Goal: Complete application form

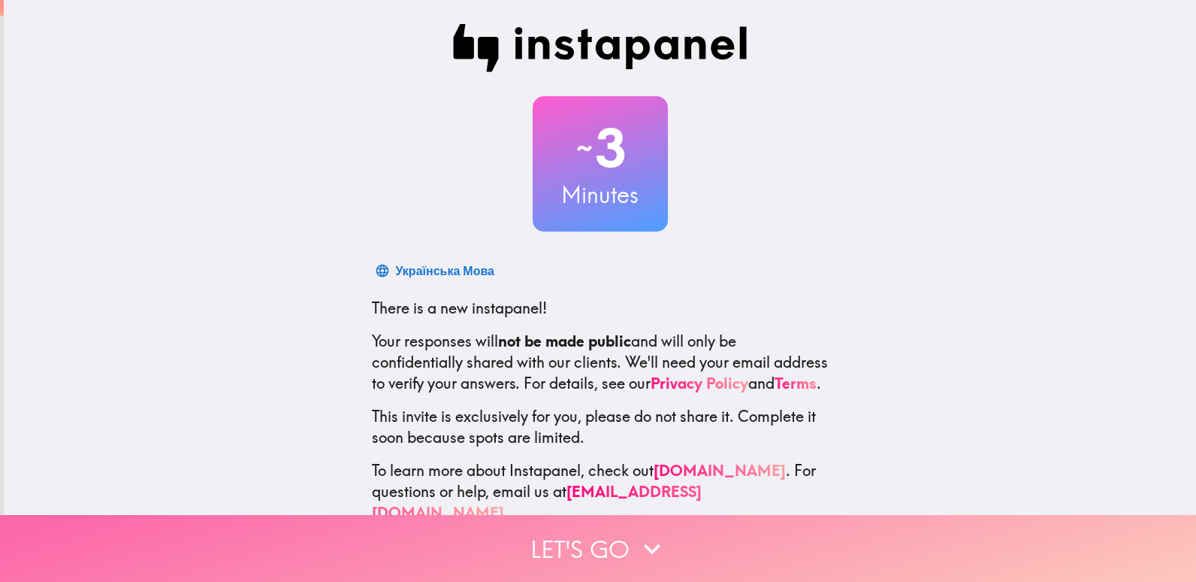
click at [636, 535] on icon "button" at bounding box center [652, 548] width 33 height 33
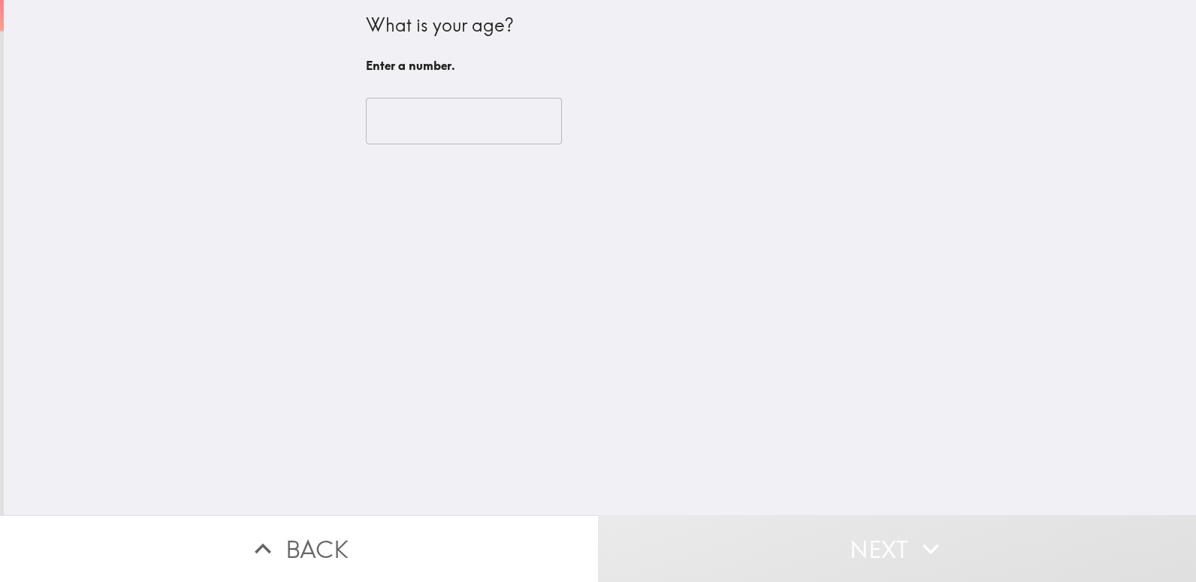
click at [445, 127] on input "number" at bounding box center [464, 121] width 196 height 47
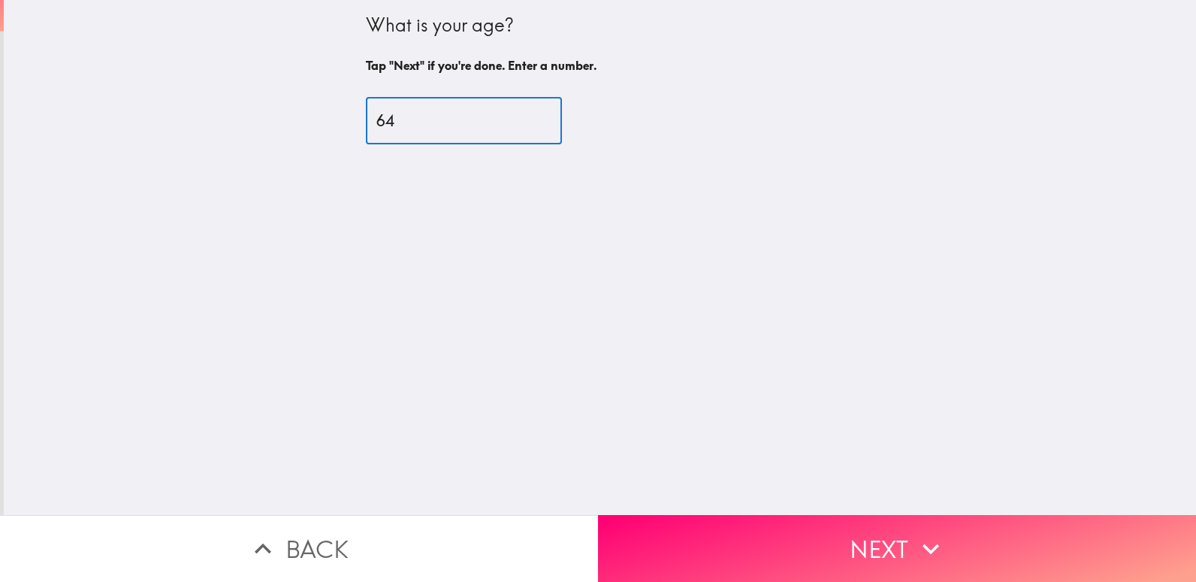
type input "64"
click at [811, 463] on div "What is your age? Tap "Next" if you're done. Enter a number. 64 ​" at bounding box center [600, 257] width 1192 height 515
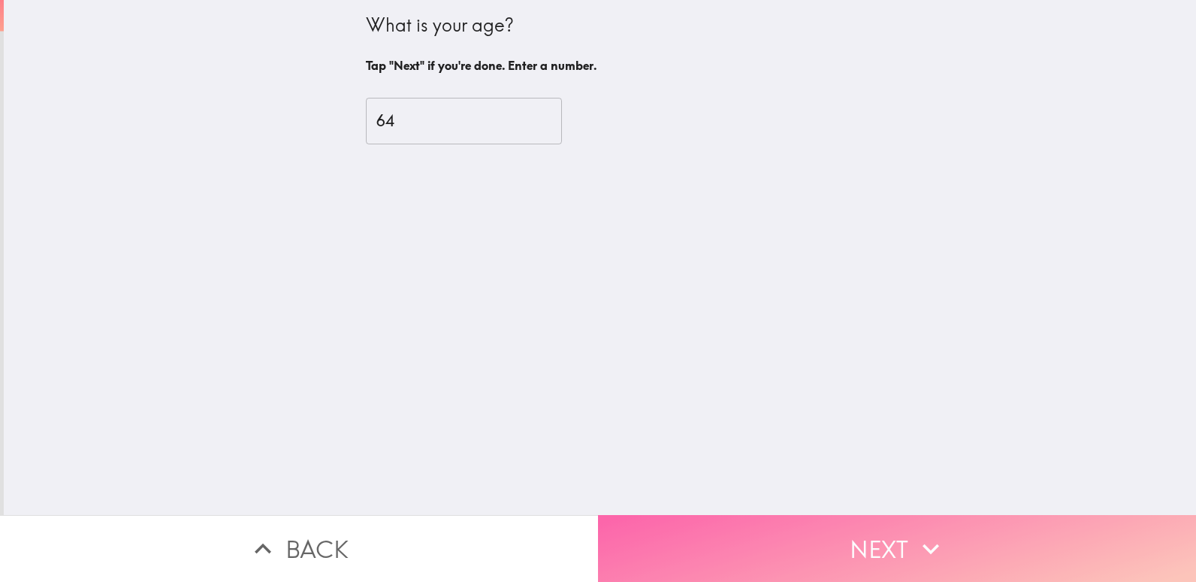
click at [833, 533] on button "Next" at bounding box center [897, 548] width 598 height 67
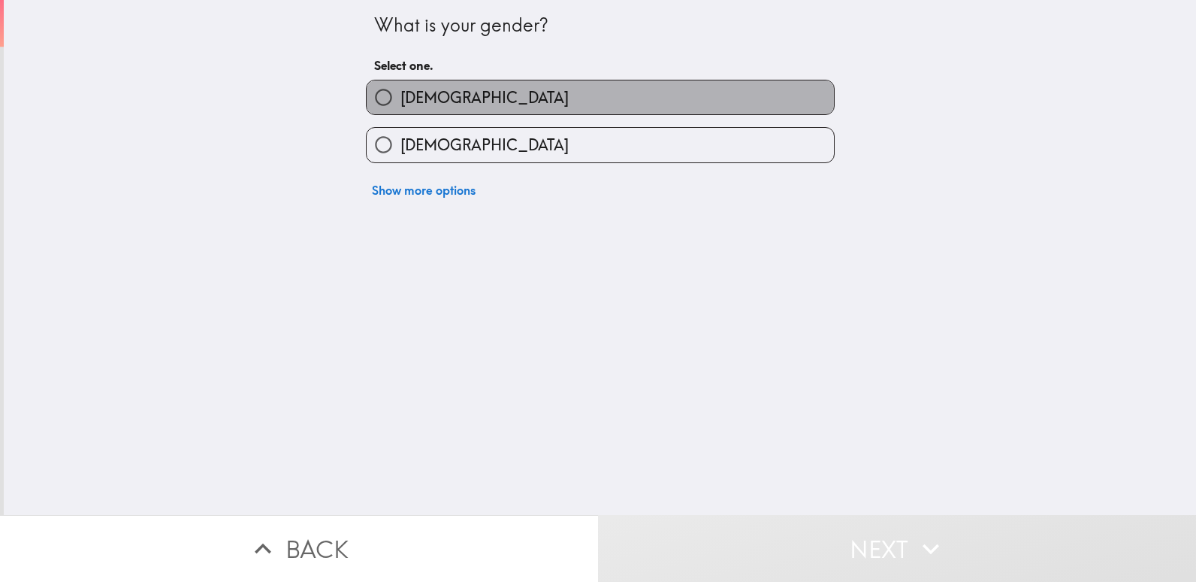
click at [471, 93] on label "[DEMOGRAPHIC_DATA]" at bounding box center [600, 97] width 467 height 34
click at [400, 93] on input "[DEMOGRAPHIC_DATA]" at bounding box center [384, 97] width 34 height 34
radio input "true"
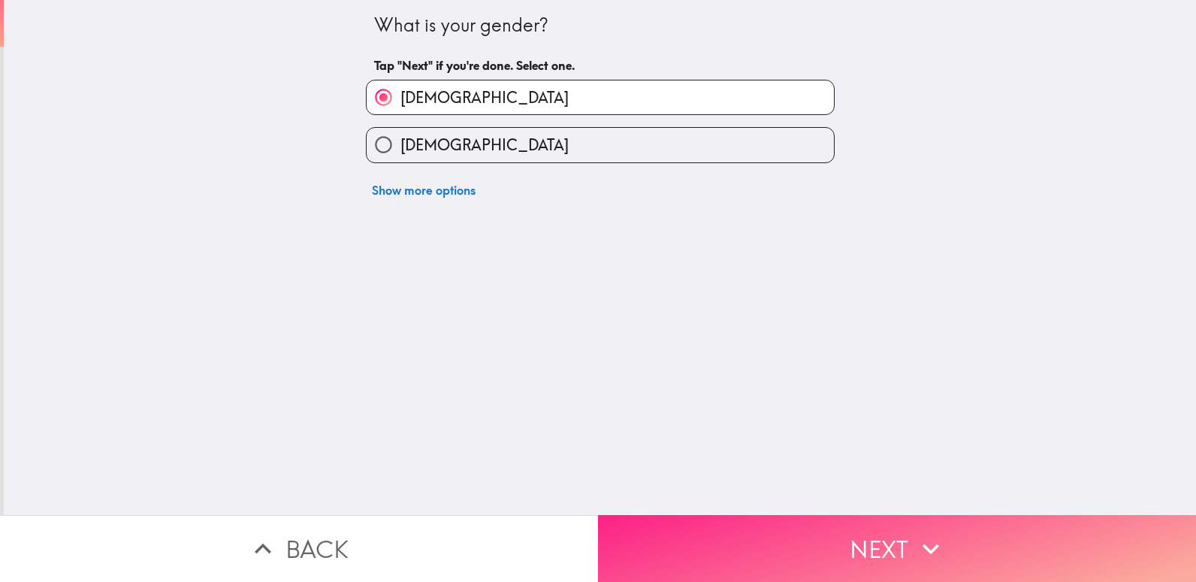
click at [778, 521] on button "Next" at bounding box center [897, 548] width 598 height 67
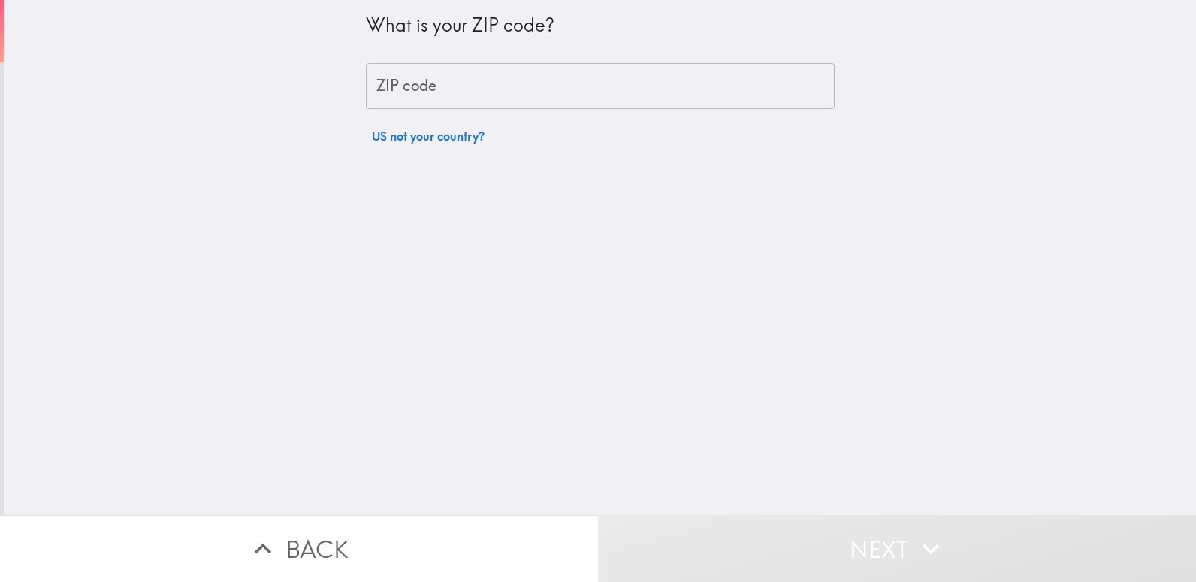
click at [491, 98] on input "ZIP code" at bounding box center [600, 86] width 469 height 47
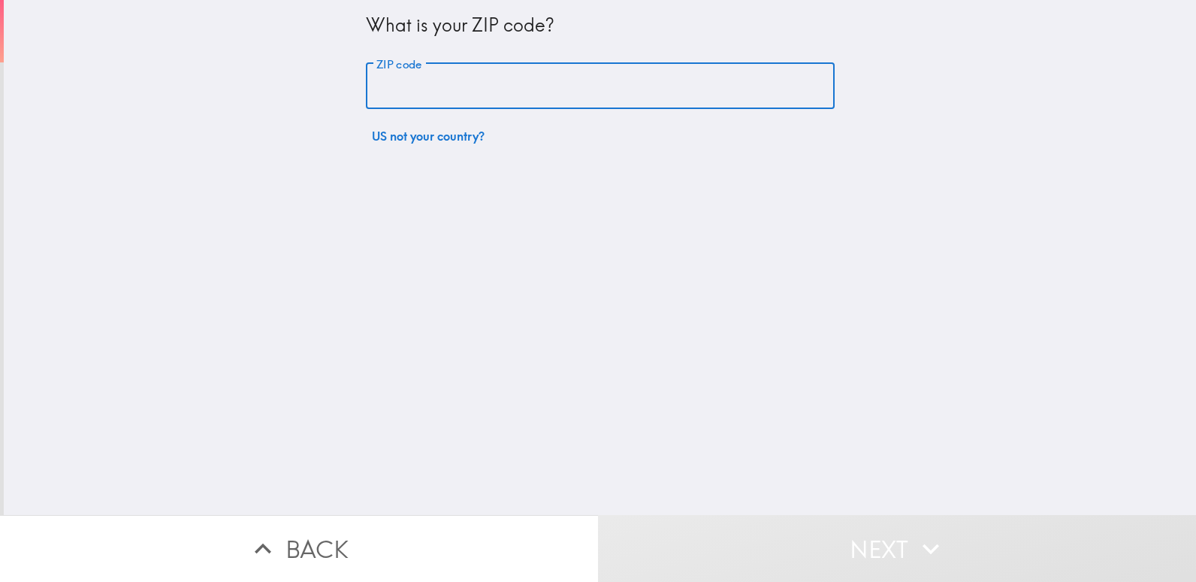
type input "89108"
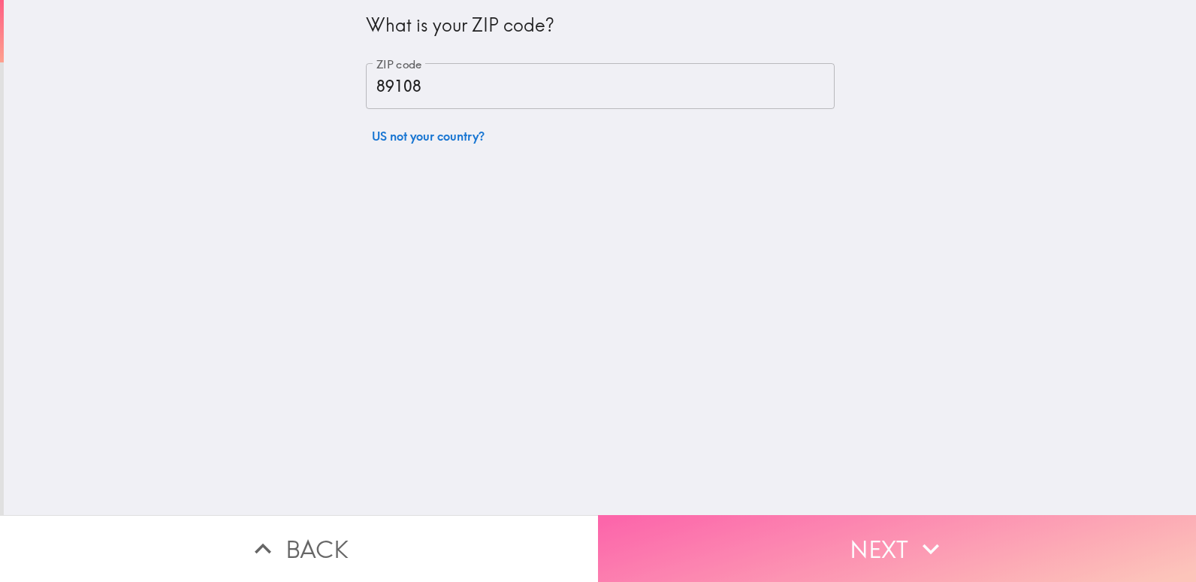
click at [838, 538] on button "Next" at bounding box center [897, 548] width 598 height 67
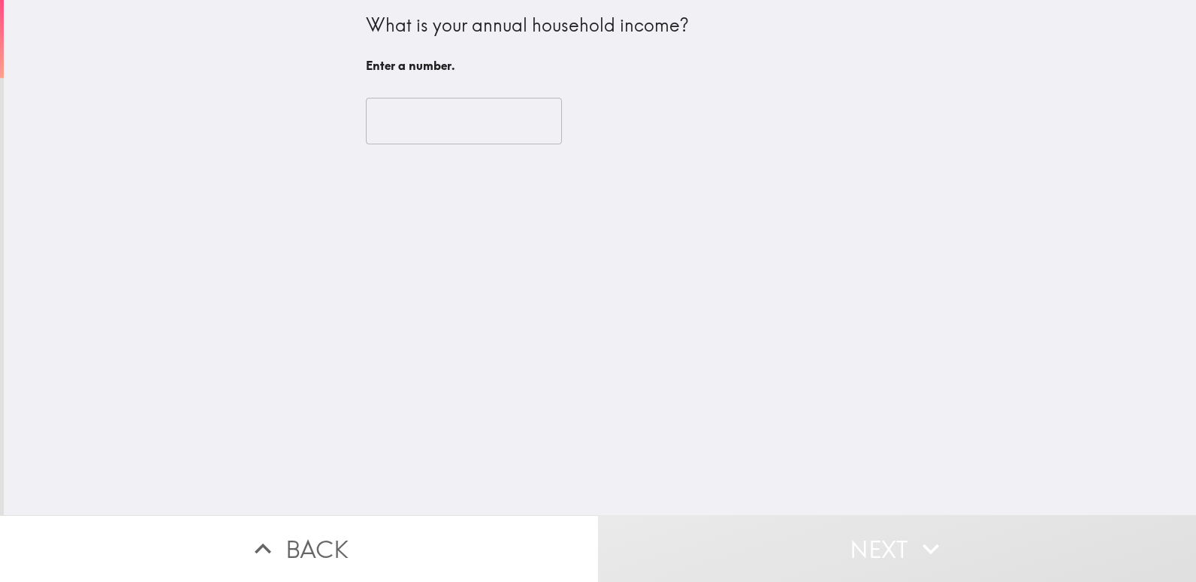
click at [450, 89] on div "​" at bounding box center [600, 121] width 469 height 83
click at [450, 116] on input "number" at bounding box center [464, 121] width 196 height 47
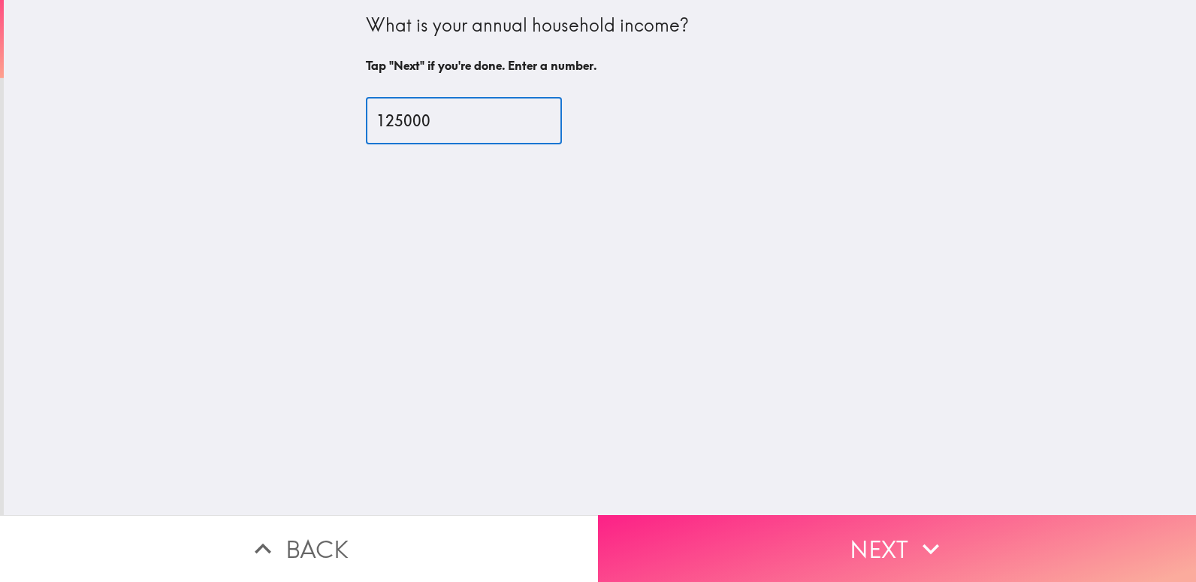
type input "125000"
click at [768, 530] on button "Next" at bounding box center [897, 548] width 598 height 67
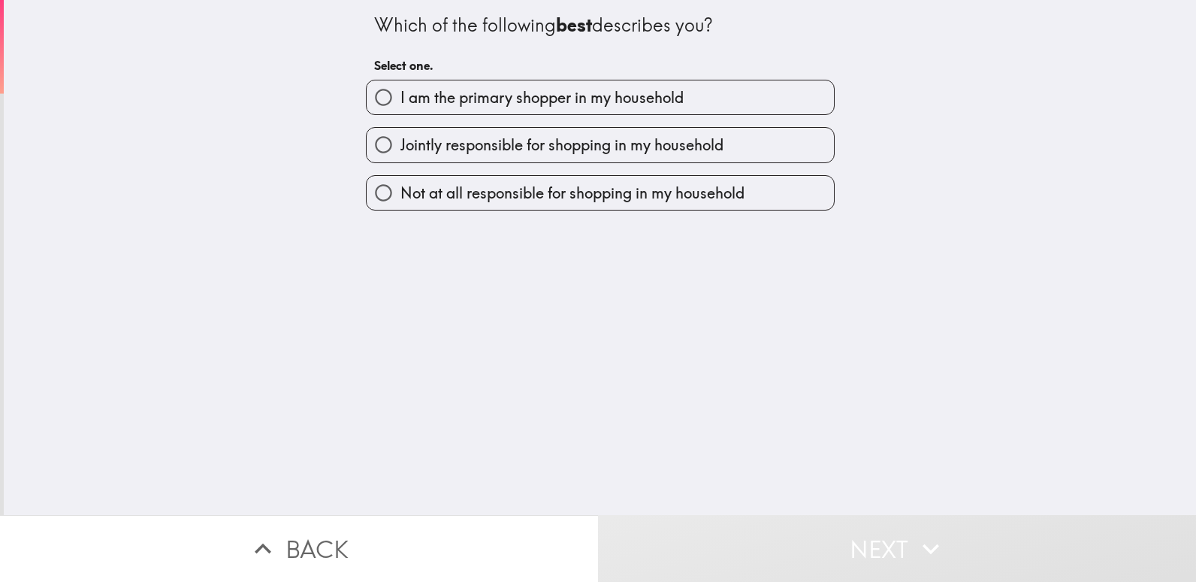
click at [605, 92] on span "I am the primary shopper in my household" at bounding box center [541, 97] width 283 height 21
click at [400, 92] on input "I am the primary shopper in my household" at bounding box center [384, 97] width 34 height 34
radio input "true"
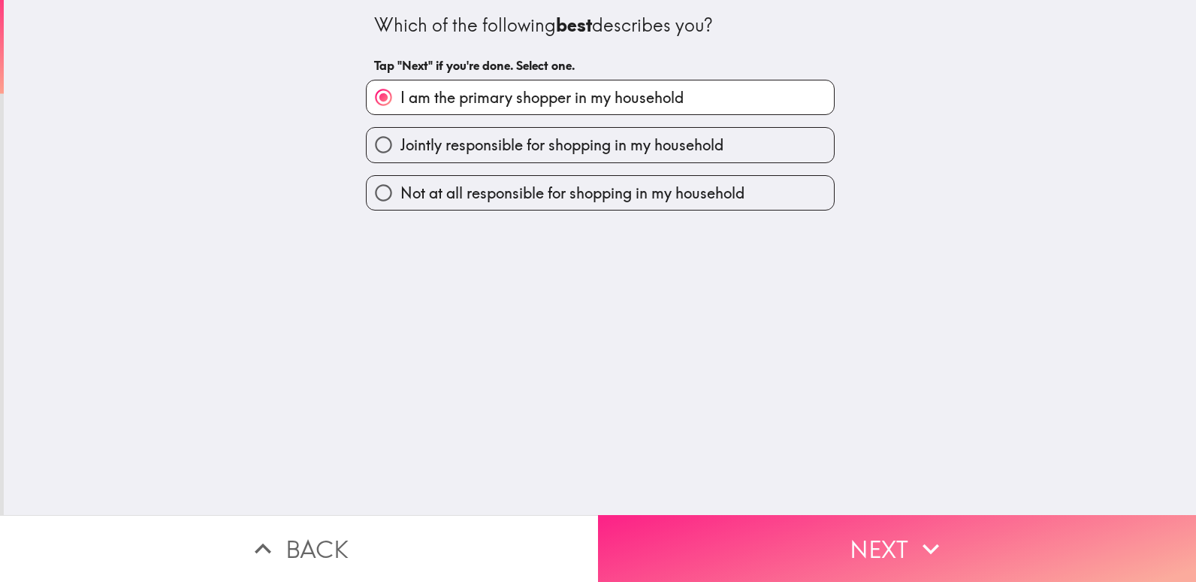
click at [779, 537] on button "Next" at bounding box center [897, 548] width 598 height 67
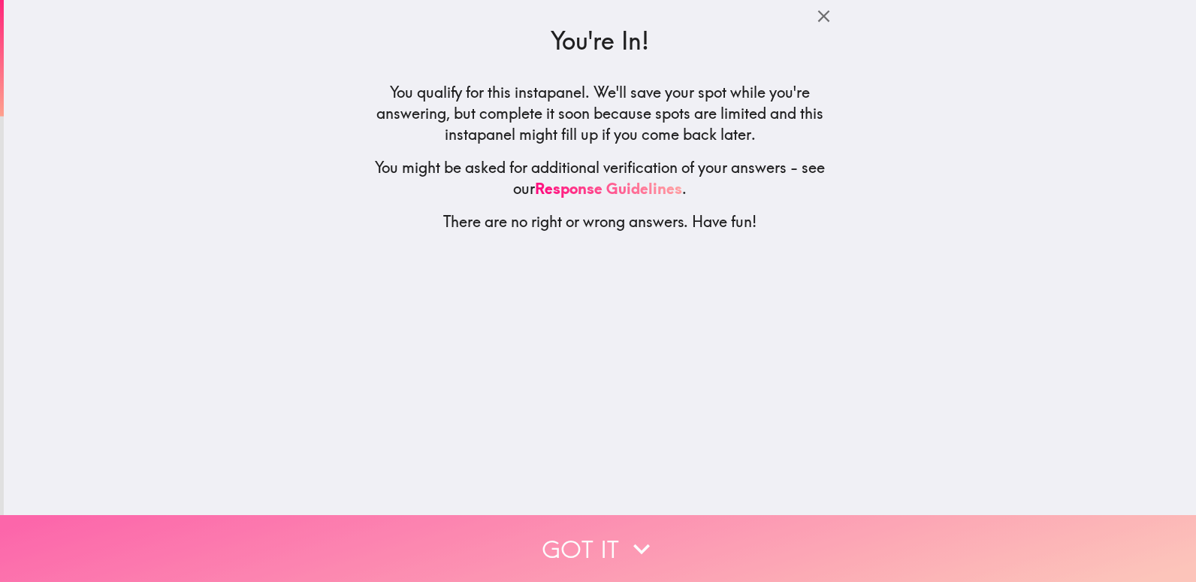
click at [673, 532] on button "Got it" at bounding box center [598, 548] width 1196 height 67
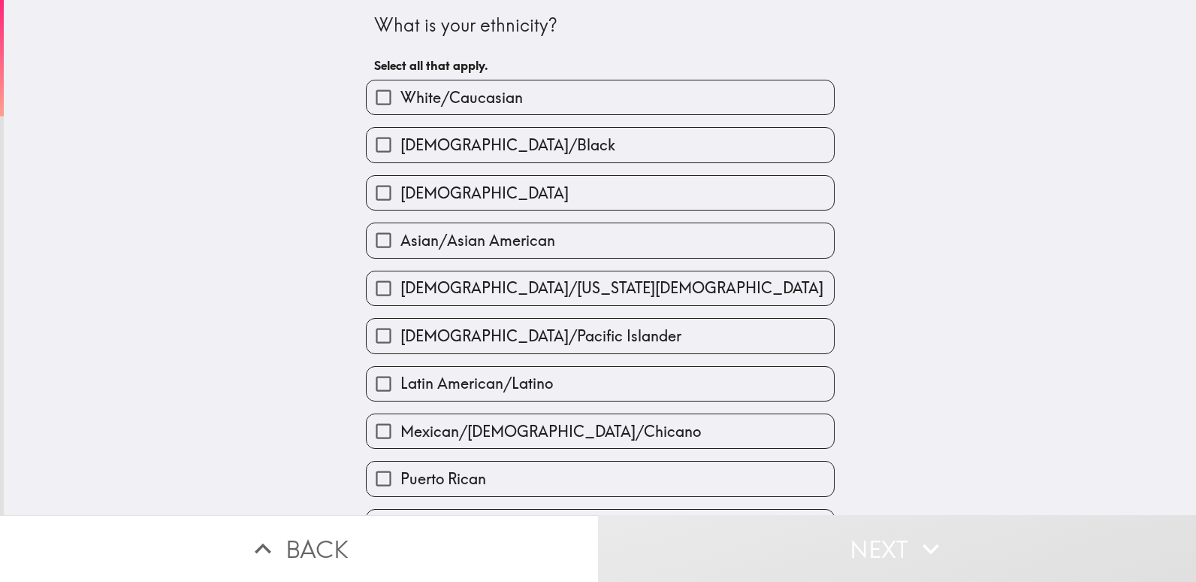
click at [508, 213] on div "Asian/Asian American" at bounding box center [594, 233] width 481 height 47
click at [497, 196] on label "[DEMOGRAPHIC_DATA]" at bounding box center [600, 193] width 467 height 34
click at [400, 196] on input "[DEMOGRAPHIC_DATA]" at bounding box center [384, 193] width 34 height 34
checkbox input "true"
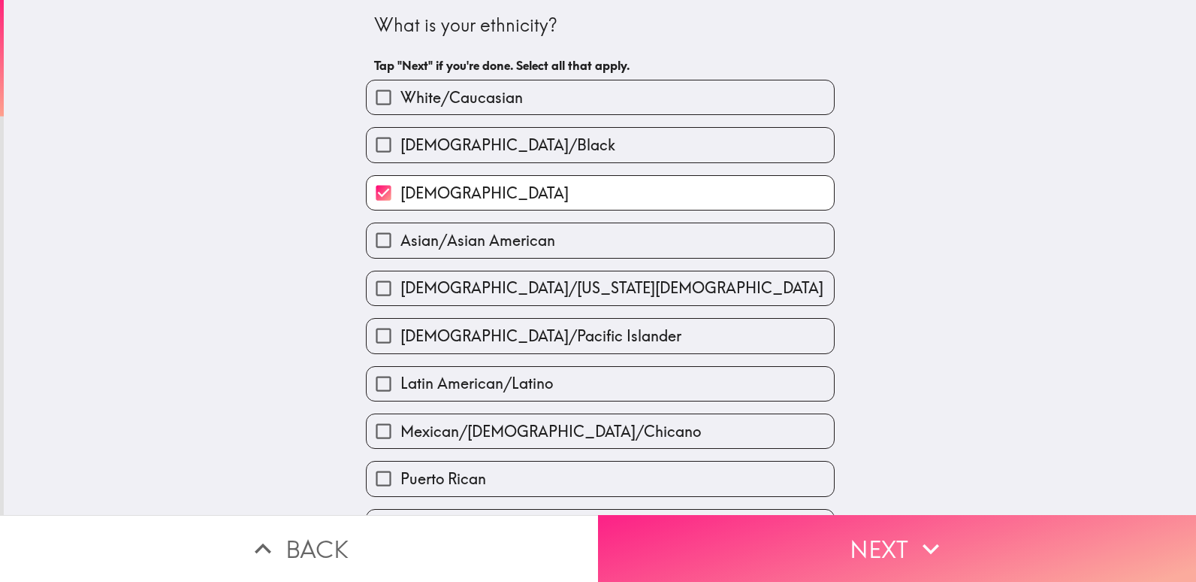
click at [728, 518] on button "Next" at bounding box center [897, 548] width 598 height 67
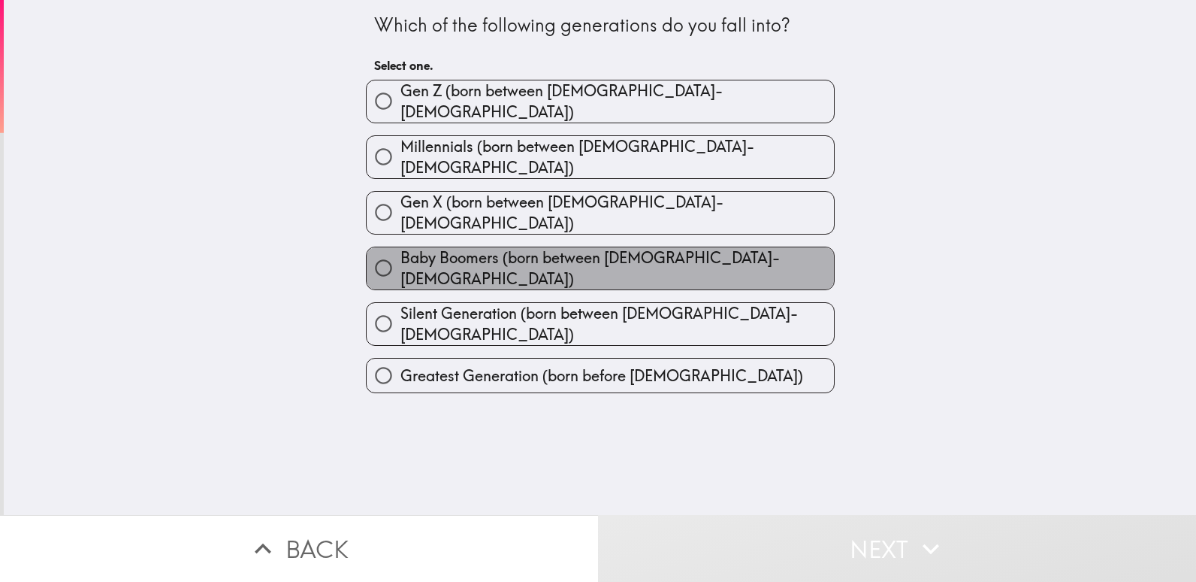
click at [536, 247] on span "Baby Boomers (born between [DEMOGRAPHIC_DATA]-[DEMOGRAPHIC_DATA])" at bounding box center [617, 268] width 434 height 42
click at [400, 251] on input "Baby Boomers (born between [DEMOGRAPHIC_DATA]-[DEMOGRAPHIC_DATA])" at bounding box center [384, 268] width 34 height 34
radio input "true"
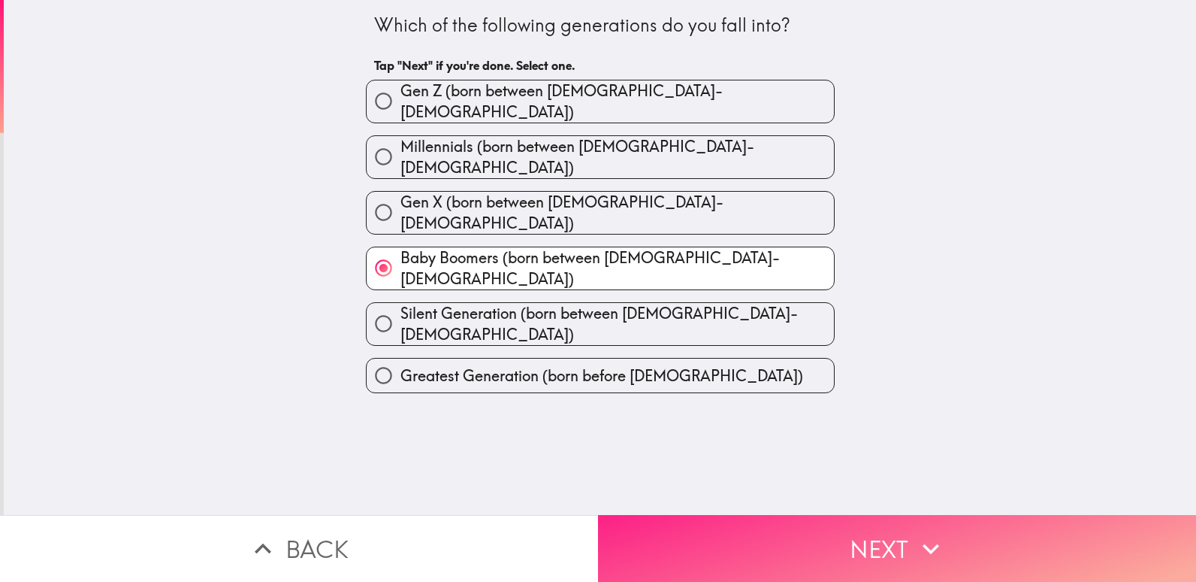
click at [751, 535] on button "Next" at bounding box center [897, 548] width 598 height 67
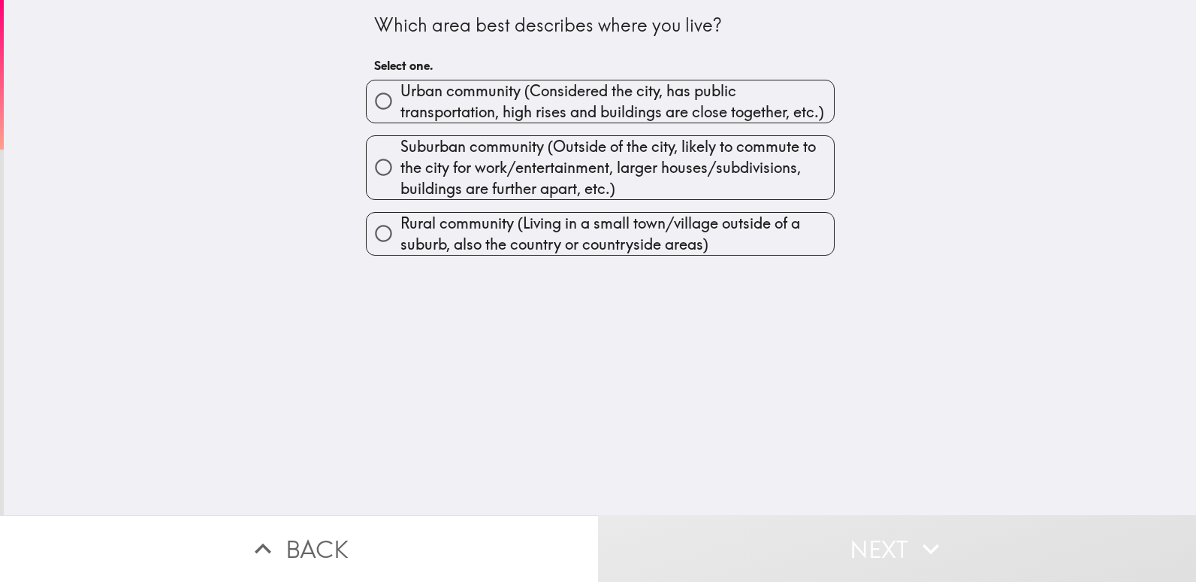
click at [509, 182] on span "Suburban community (Outside of the city, likely to commute to the city for work…" at bounding box center [617, 167] width 434 height 63
click at [400, 182] on input "Suburban community (Outside of the city, likely to commute to the city for work…" at bounding box center [384, 167] width 34 height 34
radio input "true"
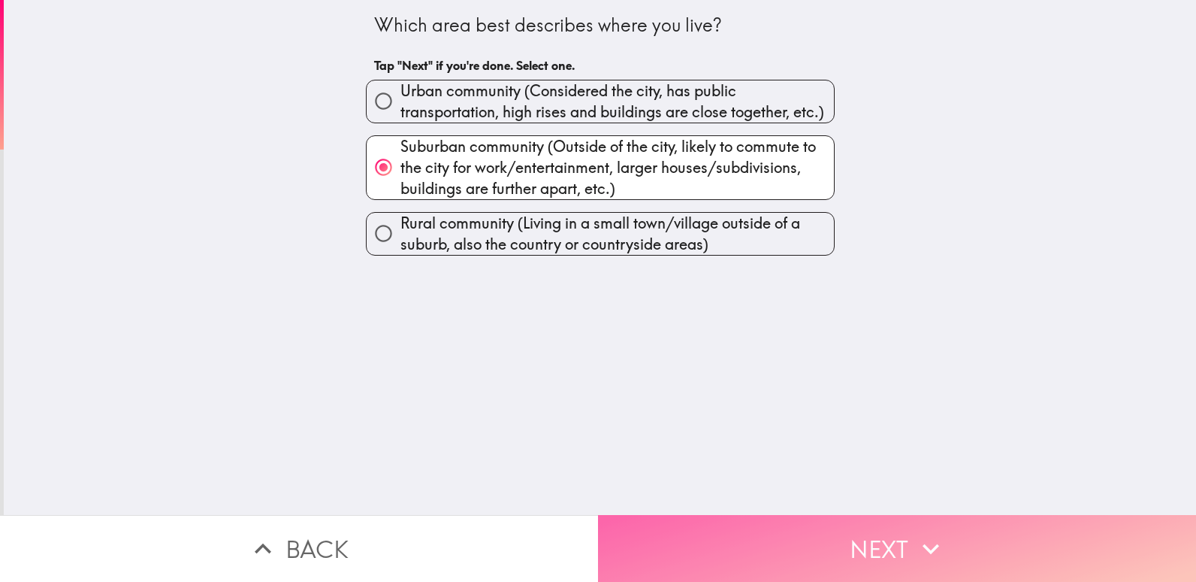
click at [767, 524] on button "Next" at bounding box center [897, 548] width 598 height 67
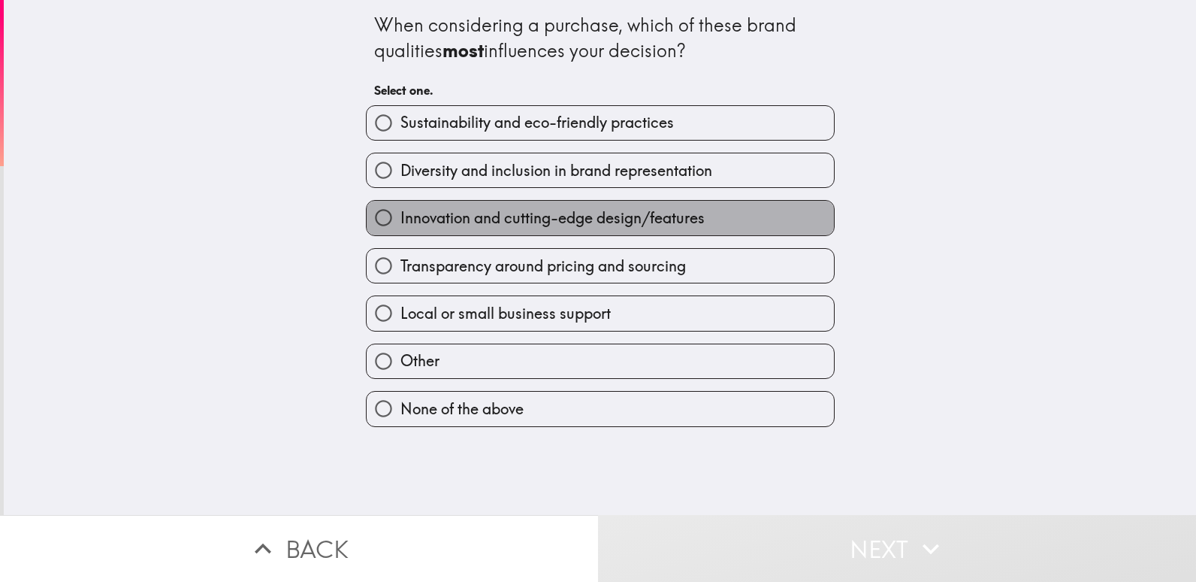
click at [553, 223] on span "Innovation and cutting-edge design/features" at bounding box center [552, 217] width 304 height 21
click at [400, 223] on input "Innovation and cutting-edge design/features" at bounding box center [384, 218] width 34 height 34
radio input "true"
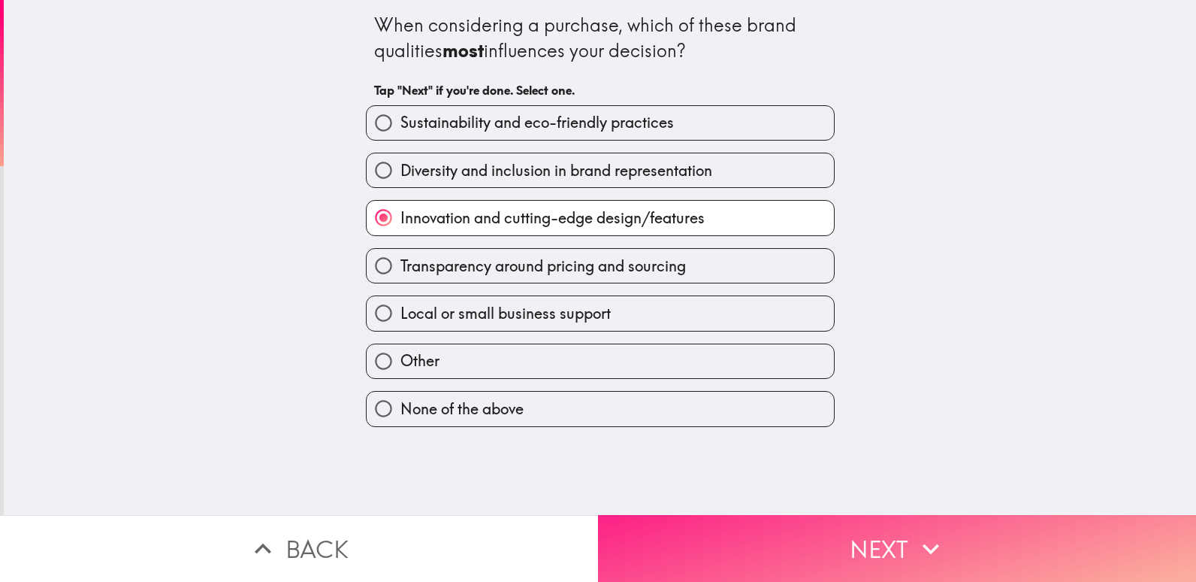
click at [805, 548] on button "Next" at bounding box center [897, 548] width 598 height 67
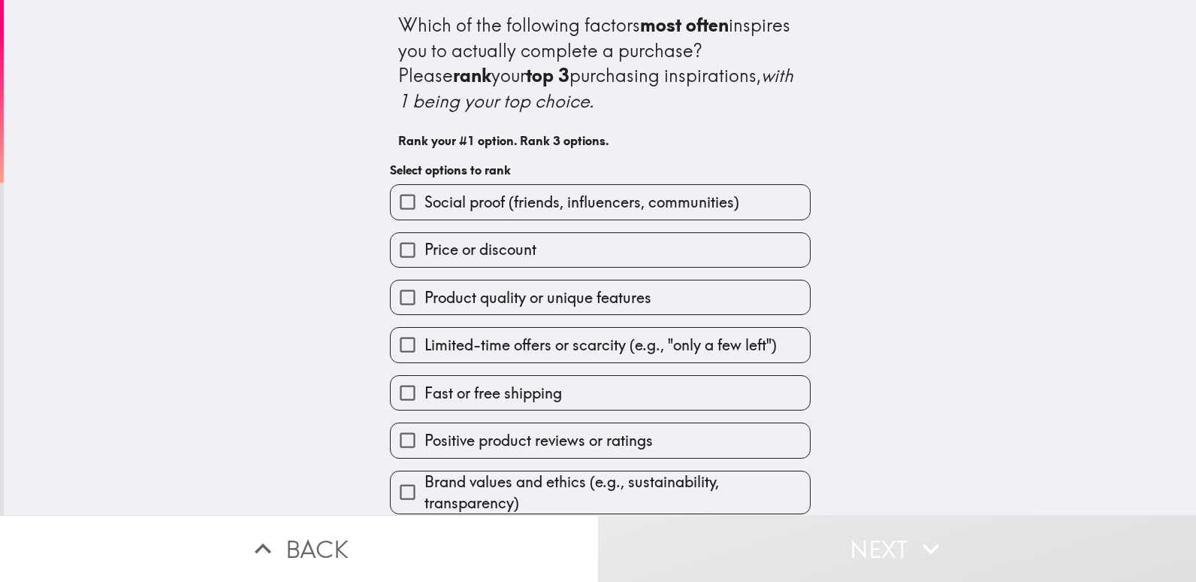
scroll to position [11, 0]
click at [549, 246] on label "Price or discount" at bounding box center [600, 250] width 419 height 34
click at [424, 246] on input "Price or discount" at bounding box center [408, 250] width 34 height 34
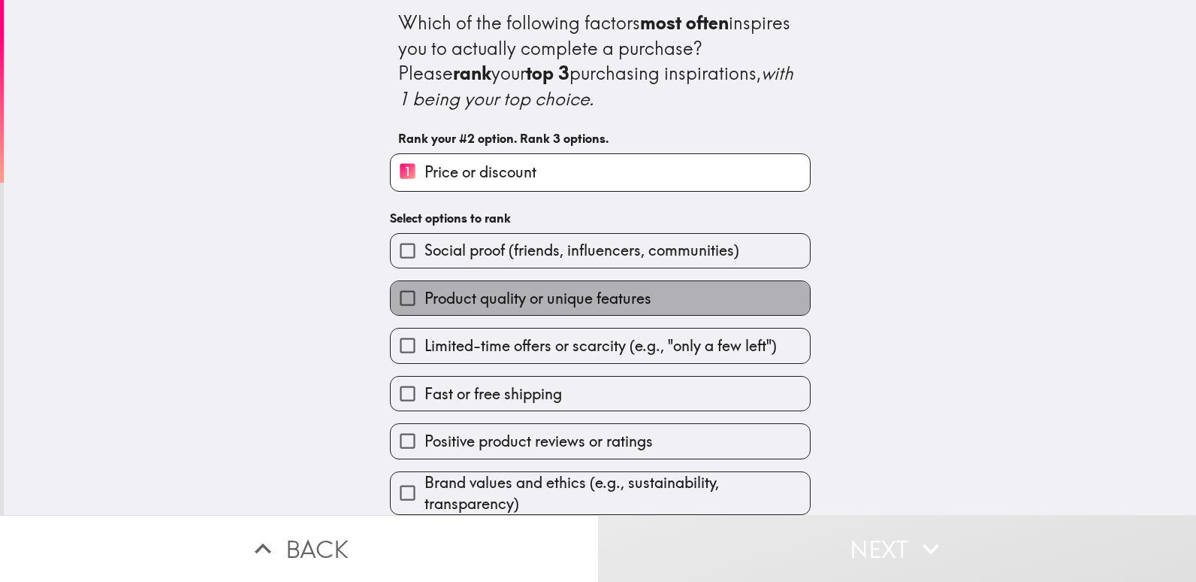
click at [536, 299] on span "Product quality or unique features" at bounding box center [537, 298] width 227 height 21
click at [424, 299] on input "Product quality or unique features" at bounding box center [408, 298] width 34 height 34
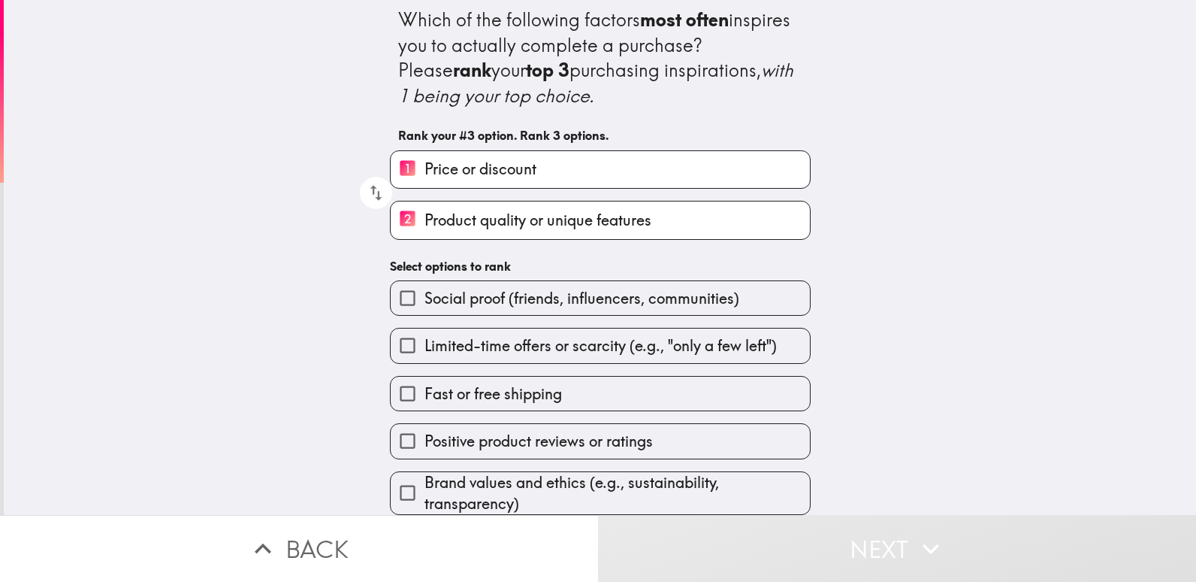
click at [536, 399] on label "Fast or free shipping" at bounding box center [600, 393] width 419 height 34
click at [424, 399] on input "Fast or free shipping" at bounding box center [408, 393] width 34 height 34
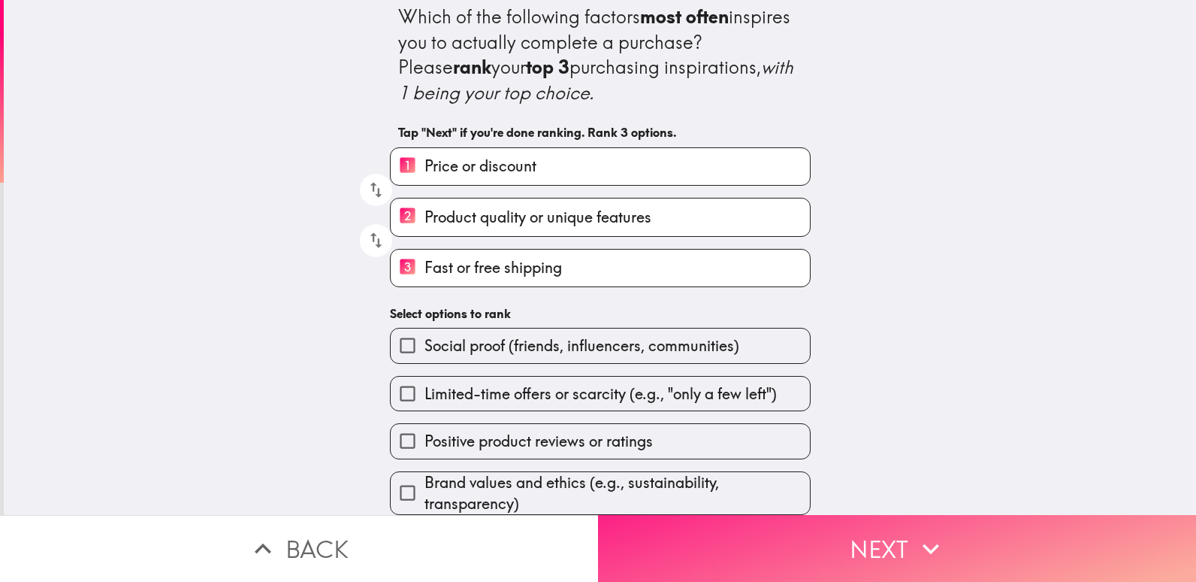
click at [853, 553] on button "Next" at bounding box center [897, 548] width 598 height 67
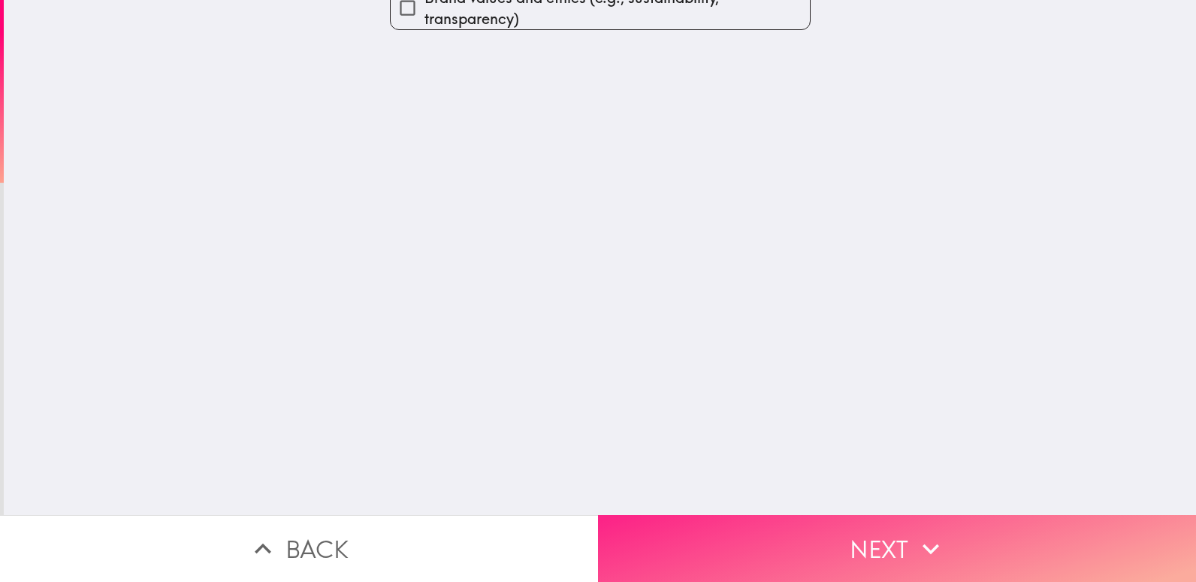
scroll to position [0, 0]
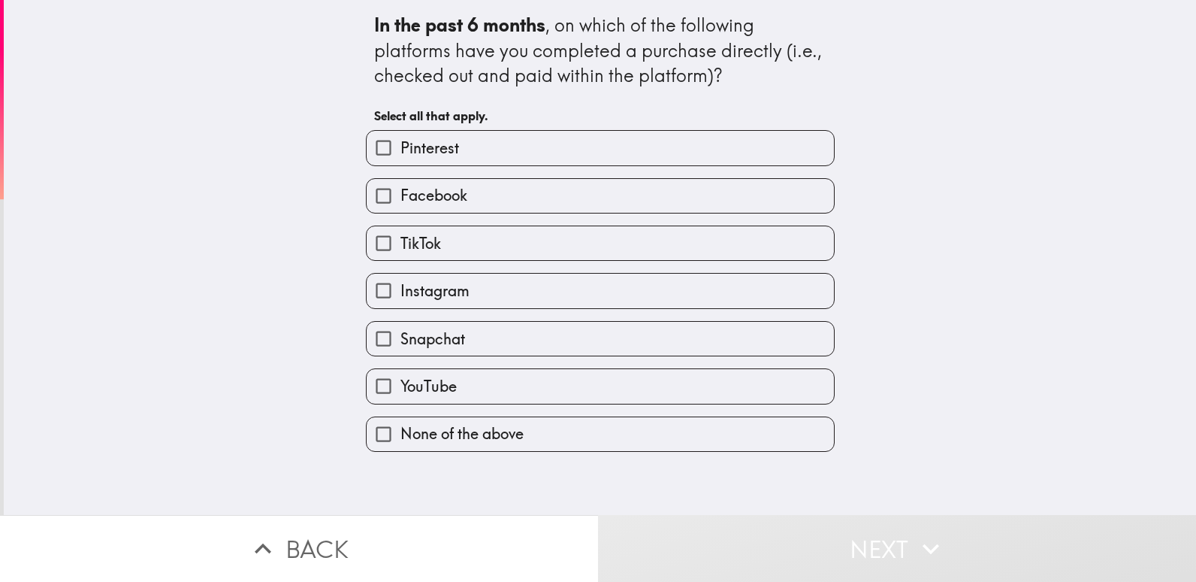
click at [453, 193] on span "Facebook" at bounding box center [433, 195] width 67 height 21
click at [400, 193] on input "Facebook" at bounding box center [384, 196] width 34 height 34
checkbox input "true"
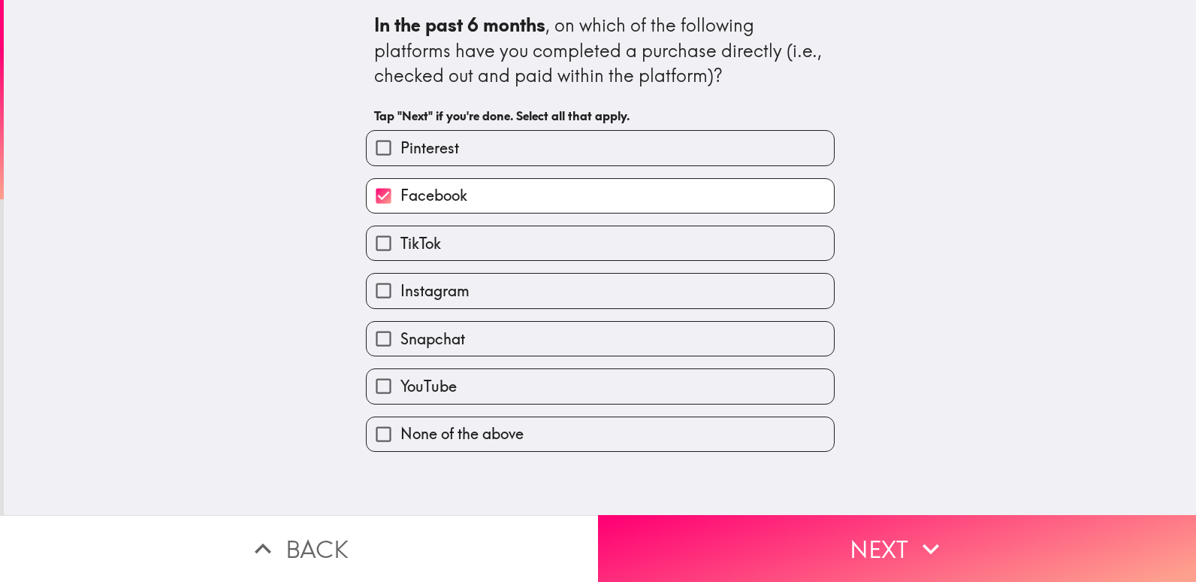
click at [464, 291] on label "Instagram" at bounding box center [600, 290] width 467 height 34
click at [400, 291] on input "Instagram" at bounding box center [384, 290] width 34 height 34
checkbox input "true"
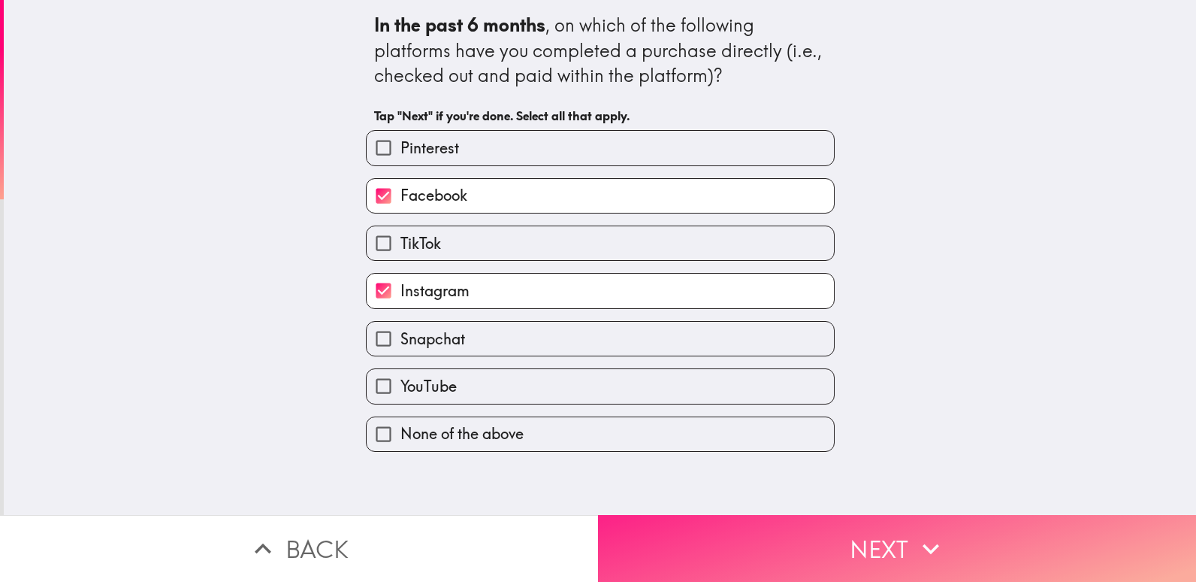
click at [863, 527] on button "Next" at bounding box center [897, 548] width 598 height 67
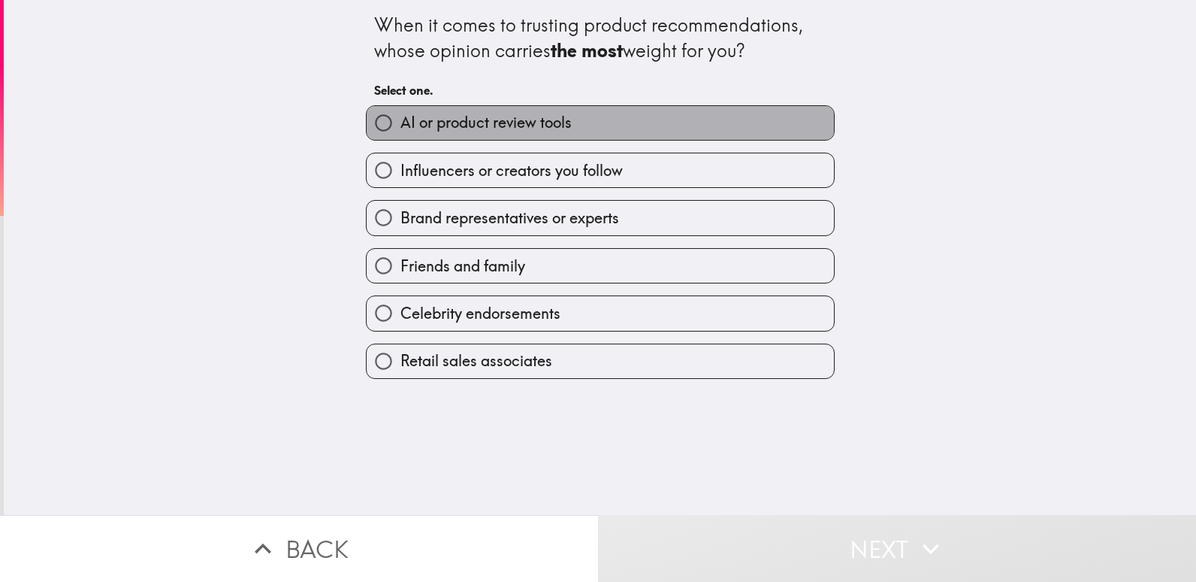
click at [563, 119] on span "AI or product review tools" at bounding box center [485, 122] width 171 height 21
click at [400, 119] on input "AI or product review tools" at bounding box center [384, 123] width 34 height 34
radio input "true"
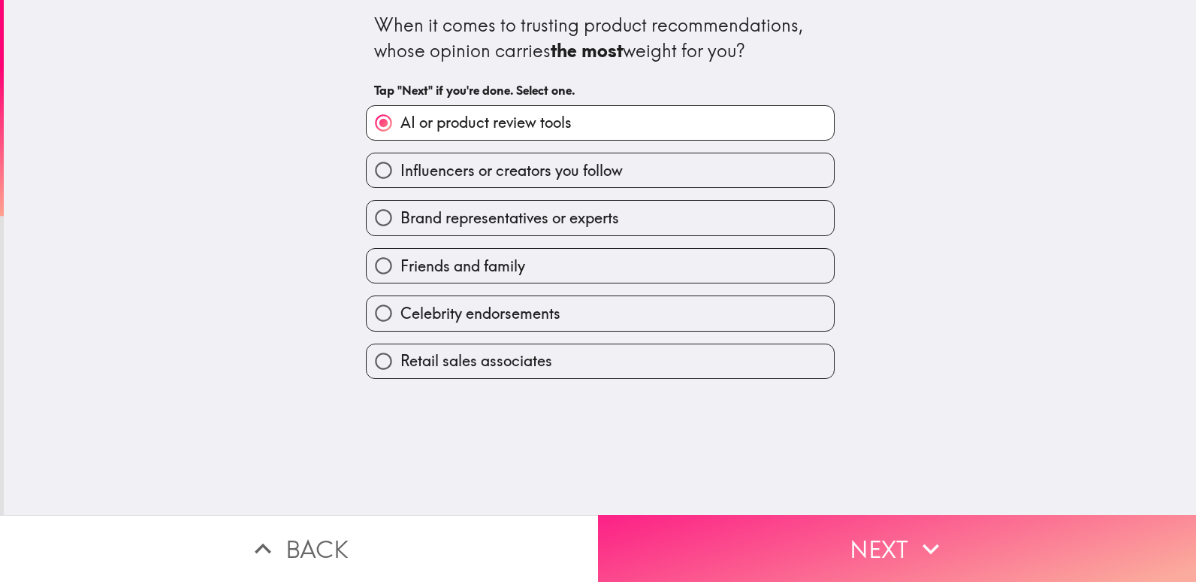
click at [843, 540] on button "Next" at bounding box center [897, 548] width 598 height 67
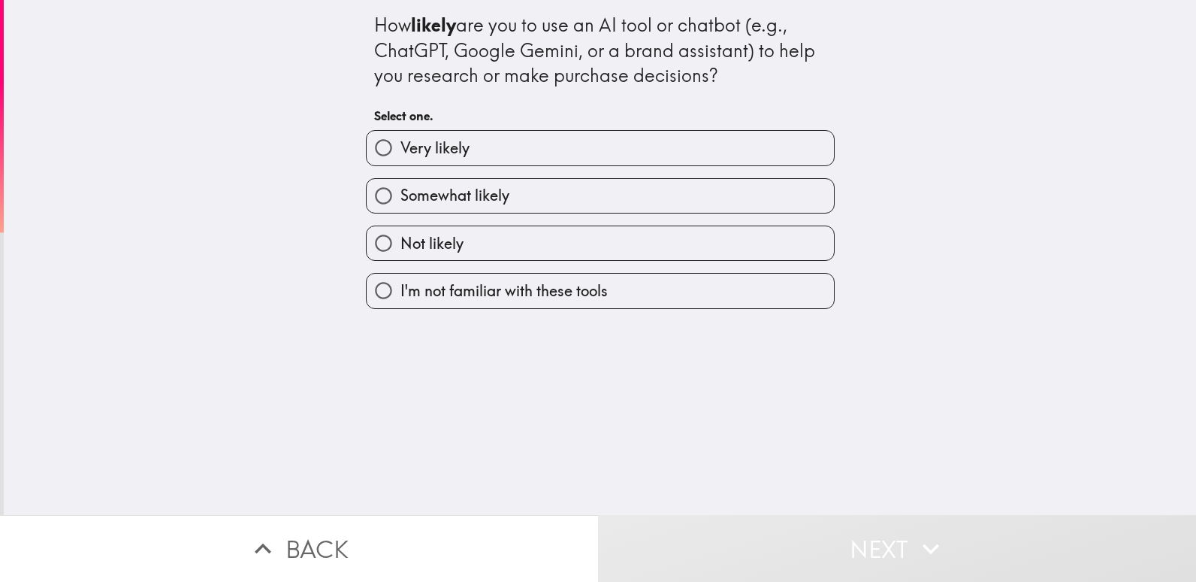
click at [620, 154] on label "Very likely" at bounding box center [600, 148] width 467 height 34
click at [400, 154] on input "Very likely" at bounding box center [384, 148] width 34 height 34
radio input "true"
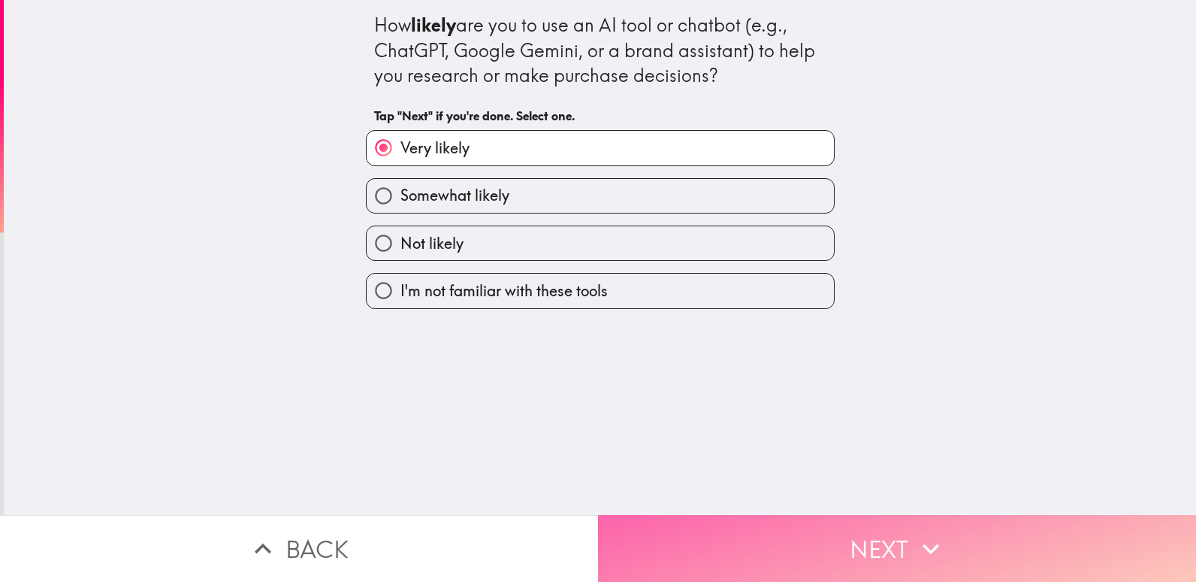
click at [813, 557] on button "Next" at bounding box center [897, 548] width 598 height 67
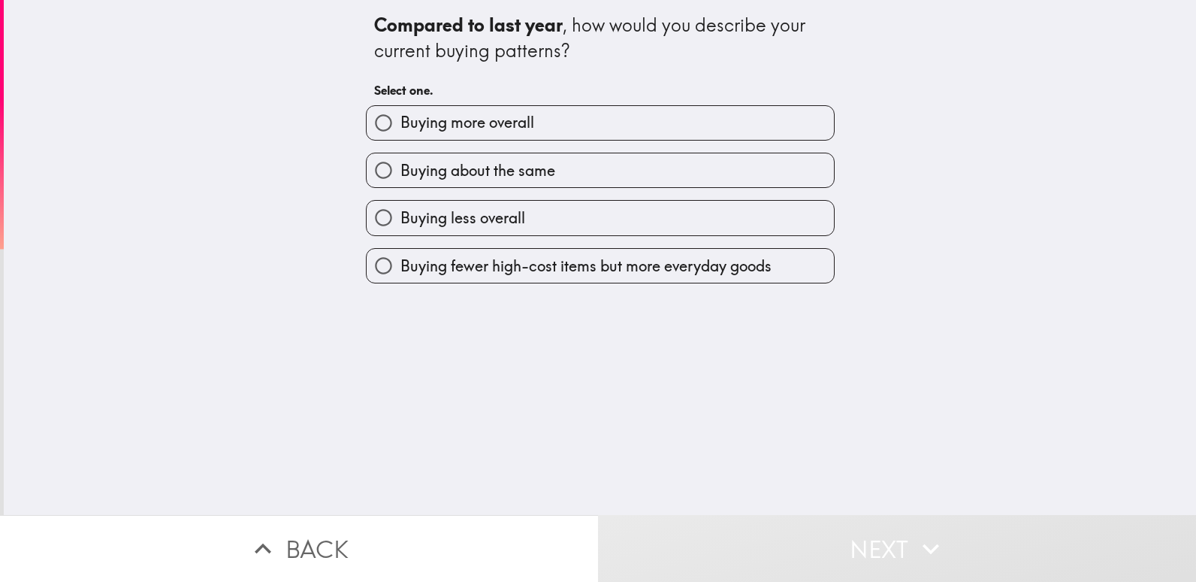
click at [558, 121] on label "Buying more overall" at bounding box center [600, 123] width 467 height 34
click at [400, 121] on input "Buying more overall" at bounding box center [384, 123] width 34 height 34
radio input "true"
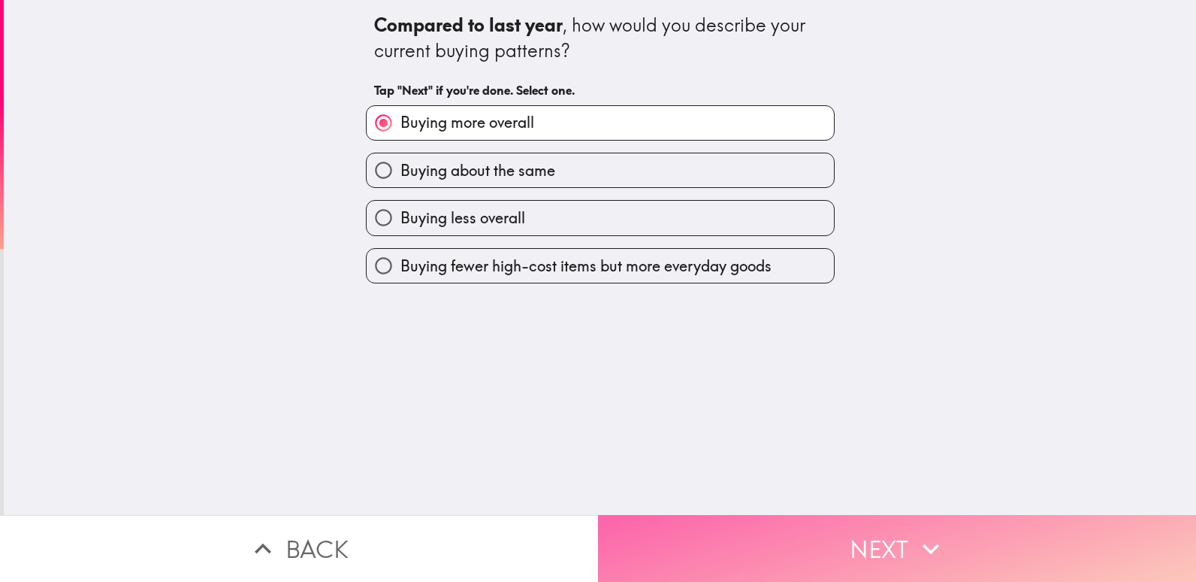
click at [805, 536] on button "Next" at bounding box center [897, 548] width 598 height 67
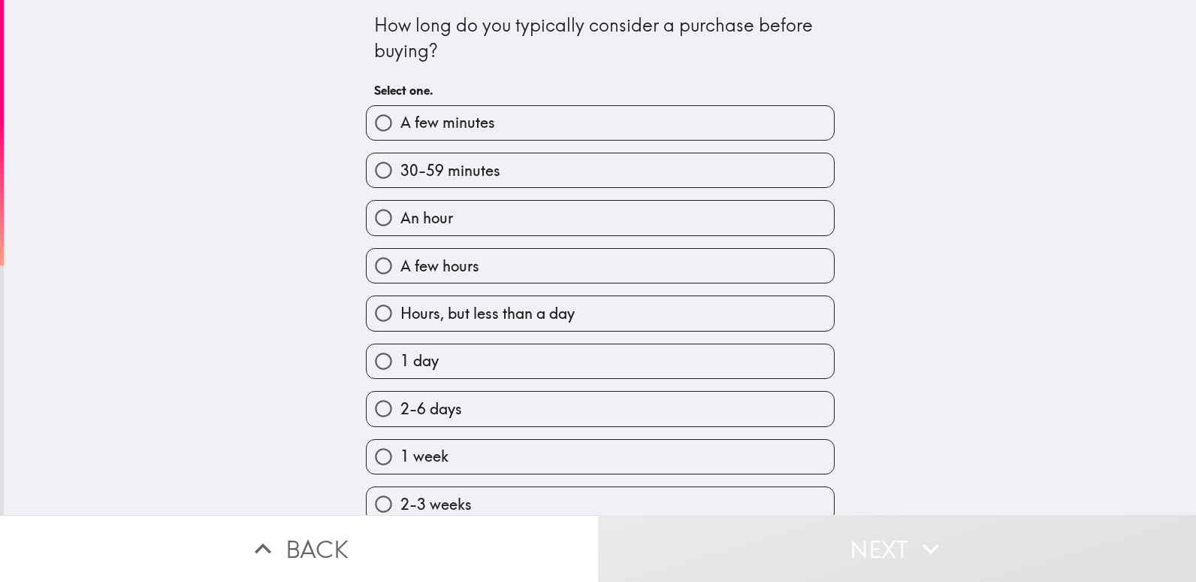
click at [664, 258] on label "A few hours" at bounding box center [600, 266] width 467 height 34
click at [400, 258] on input "A few hours" at bounding box center [384, 266] width 34 height 34
radio input "true"
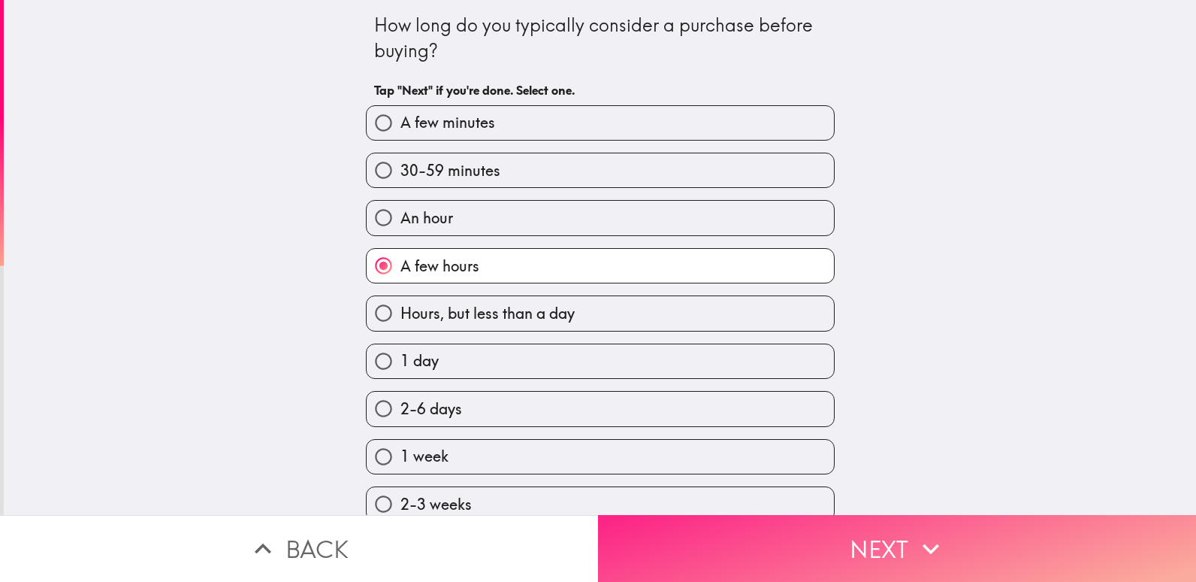
click at [849, 527] on button "Next" at bounding box center [897, 548] width 598 height 67
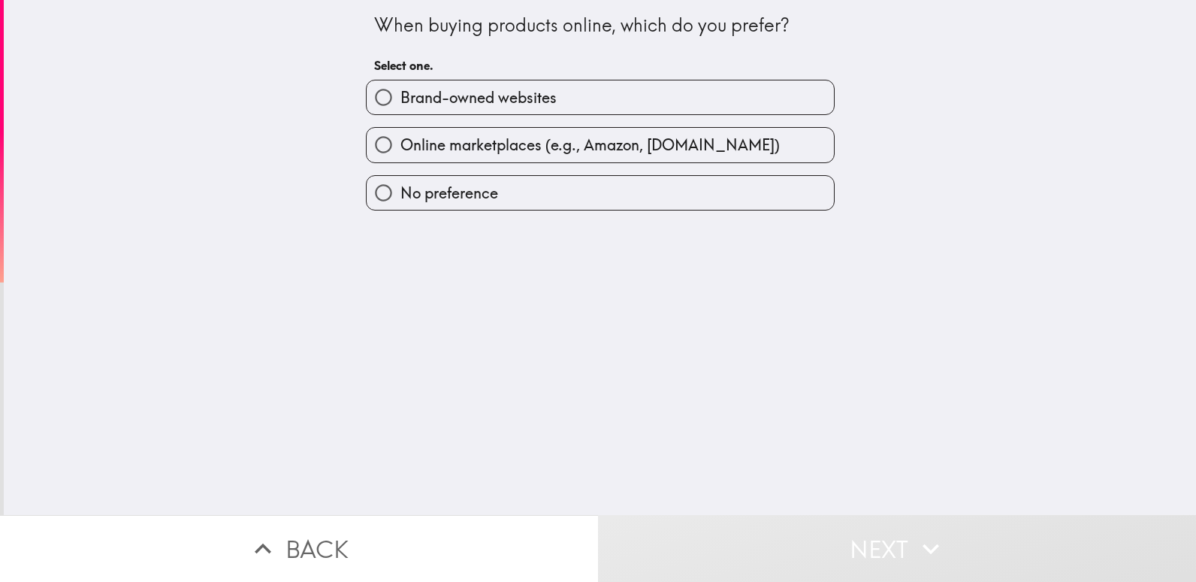
click at [589, 144] on span "Online marketplaces (e.g., Amazon, [DOMAIN_NAME])" at bounding box center [589, 144] width 379 height 21
click at [400, 144] on input "Online marketplaces (e.g., Amazon, [DOMAIN_NAME])" at bounding box center [384, 145] width 34 height 34
radio input "true"
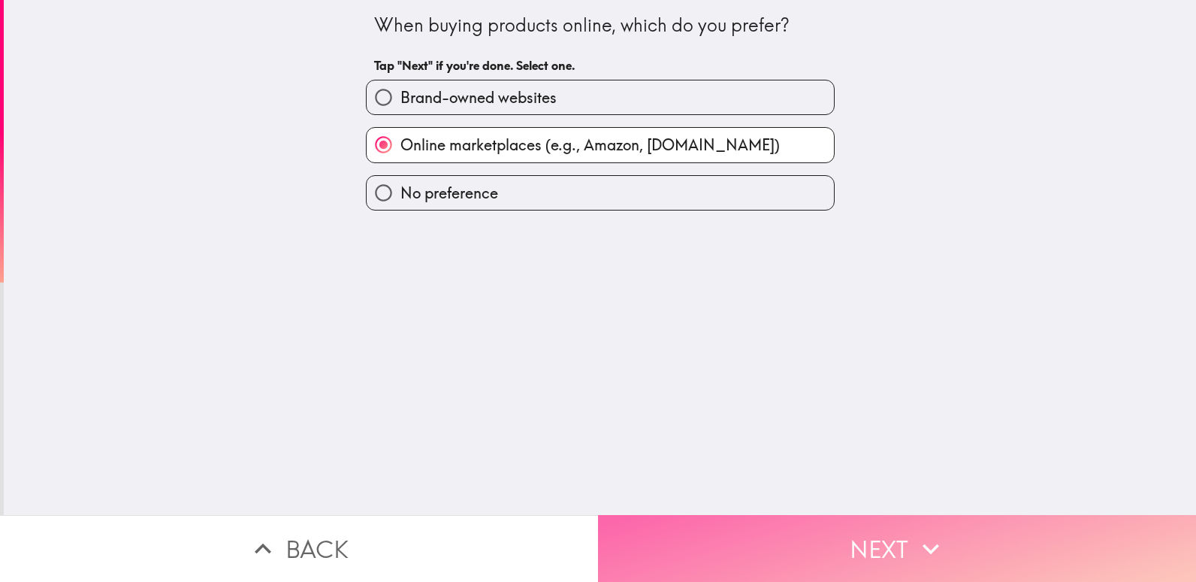
click at [808, 549] on button "Next" at bounding box center [897, 548] width 598 height 67
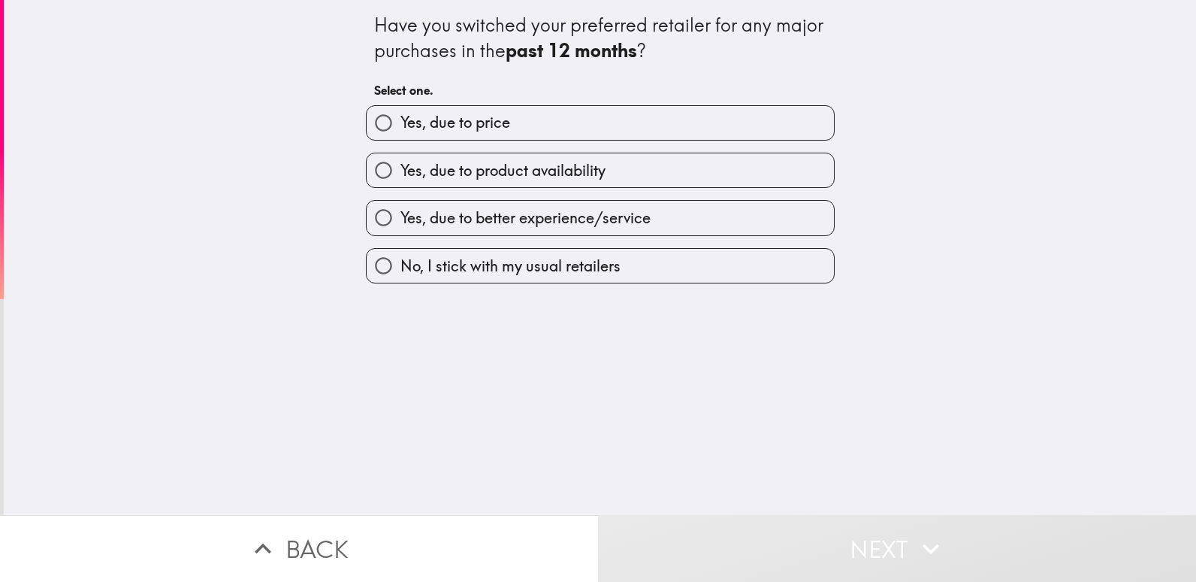
click at [634, 259] on label "No, I stick with my usual retailers" at bounding box center [600, 266] width 467 height 34
click at [400, 259] on input "No, I stick with my usual retailers" at bounding box center [384, 266] width 34 height 34
radio input "true"
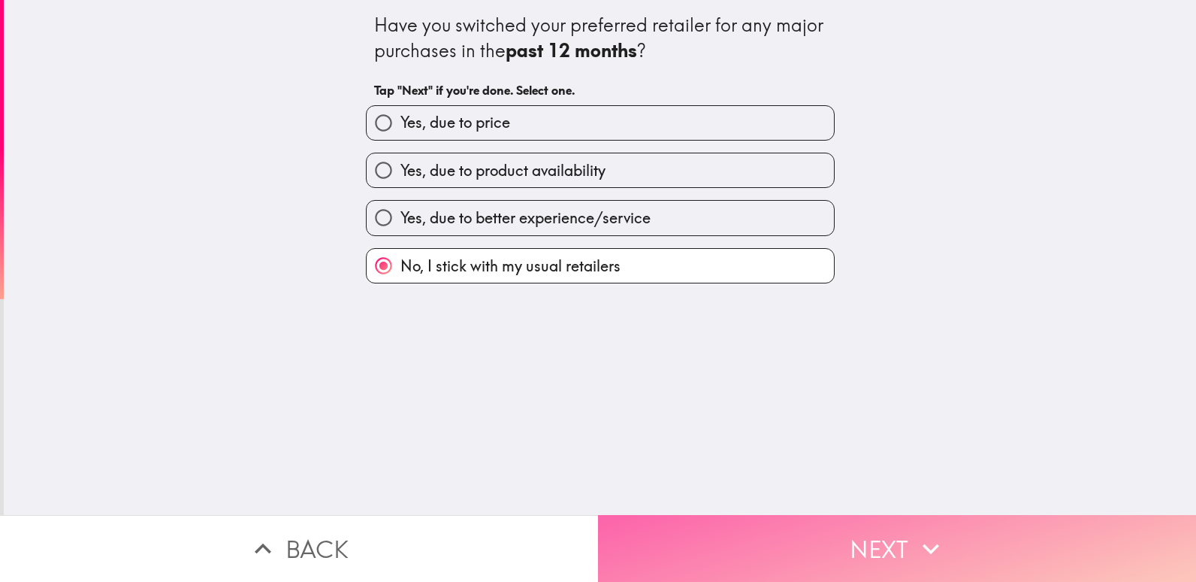
click at [814, 531] on button "Next" at bounding box center [897, 548] width 598 height 67
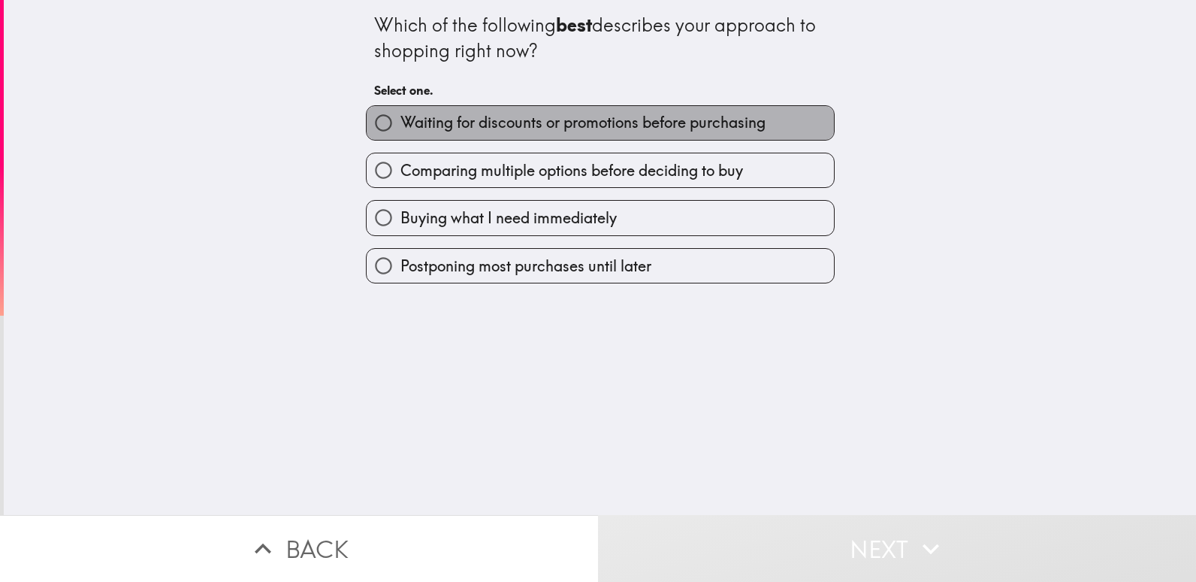
click at [666, 119] on span "Waiting for discounts or promotions before purchasing" at bounding box center [582, 122] width 365 height 21
click at [400, 119] on input "Waiting for discounts or promotions before purchasing" at bounding box center [384, 123] width 34 height 34
radio input "true"
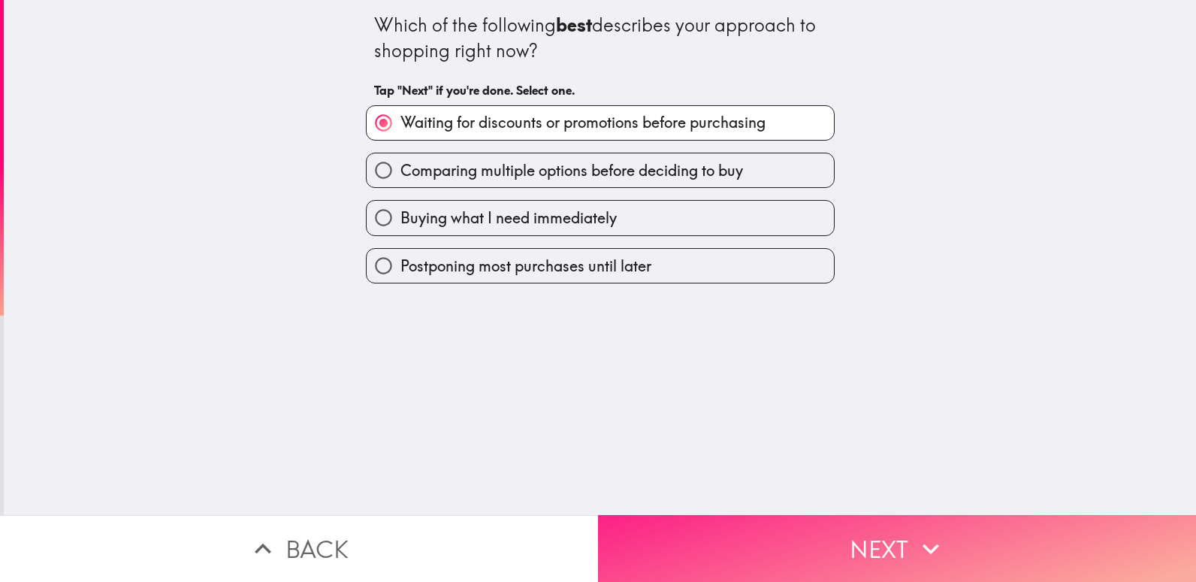
click at [804, 530] on button "Next" at bounding box center [897, 548] width 598 height 67
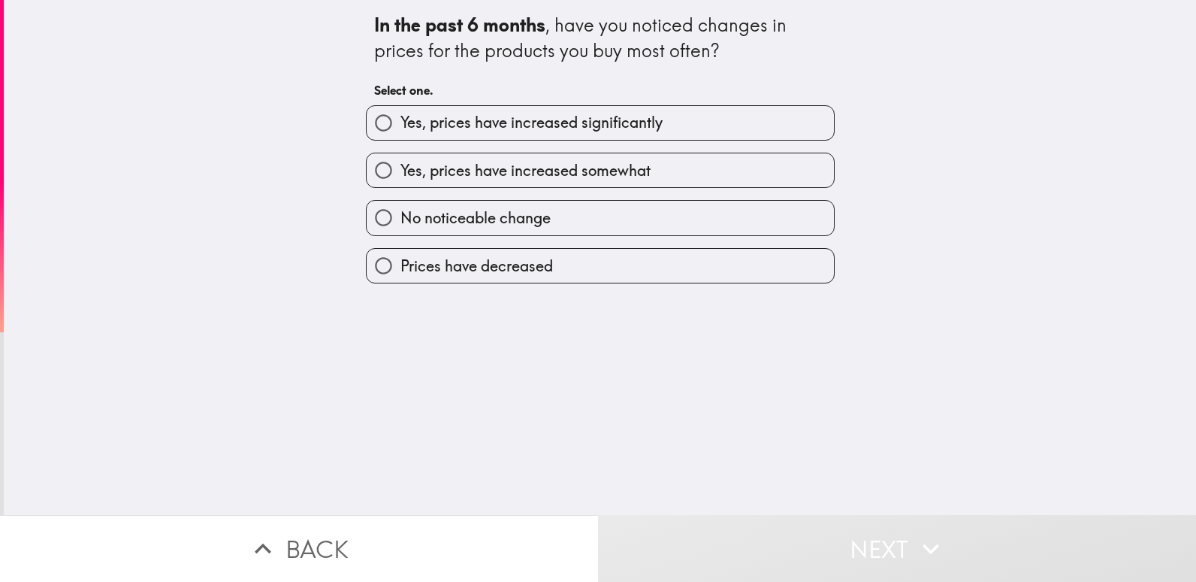
click at [563, 214] on label "No noticeable change" at bounding box center [600, 218] width 467 height 34
click at [400, 214] on input "No noticeable change" at bounding box center [384, 218] width 34 height 34
radio input "true"
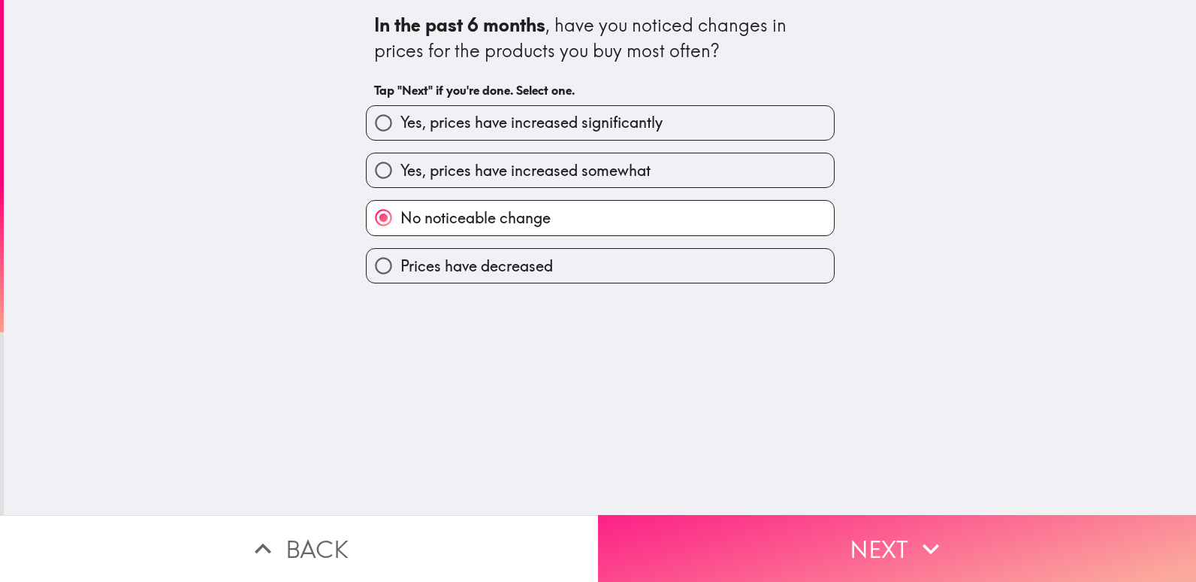
click at [793, 524] on button "Next" at bounding box center [897, 548] width 598 height 67
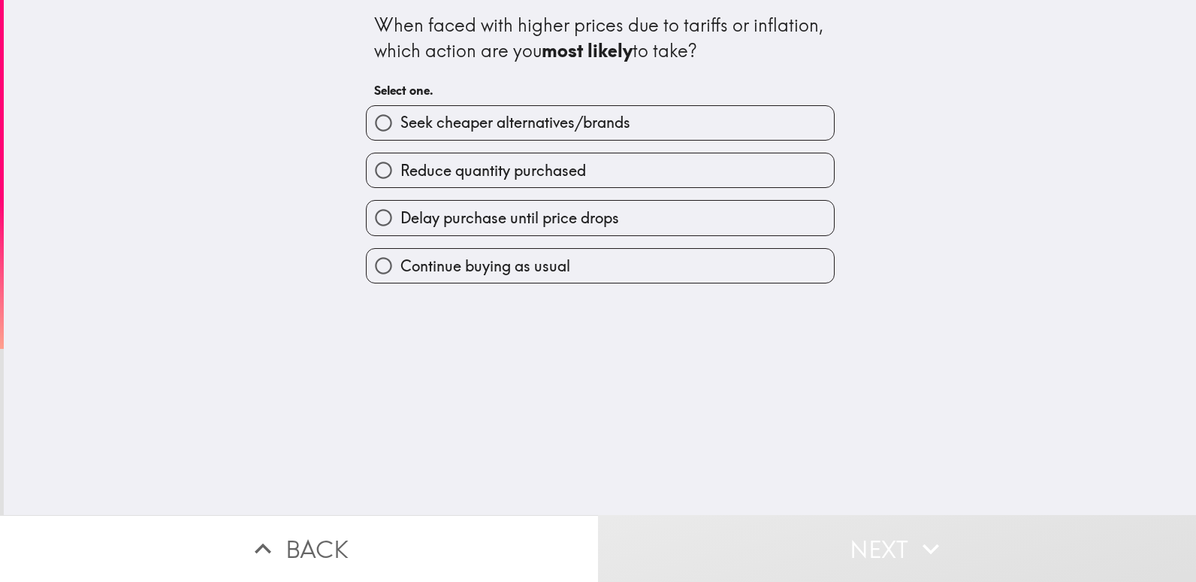
click at [665, 210] on label "Delay purchase until price drops" at bounding box center [600, 218] width 467 height 34
click at [400, 210] on input "Delay purchase until price drops" at bounding box center [384, 218] width 34 height 34
radio input "true"
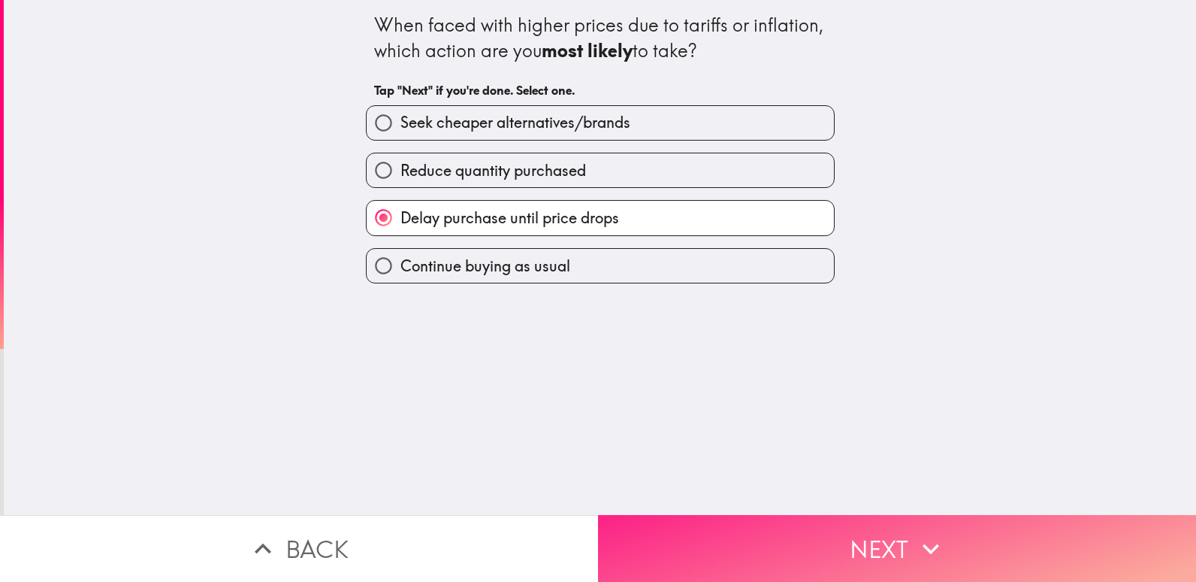
click at [834, 526] on button "Next" at bounding box center [897, 548] width 598 height 67
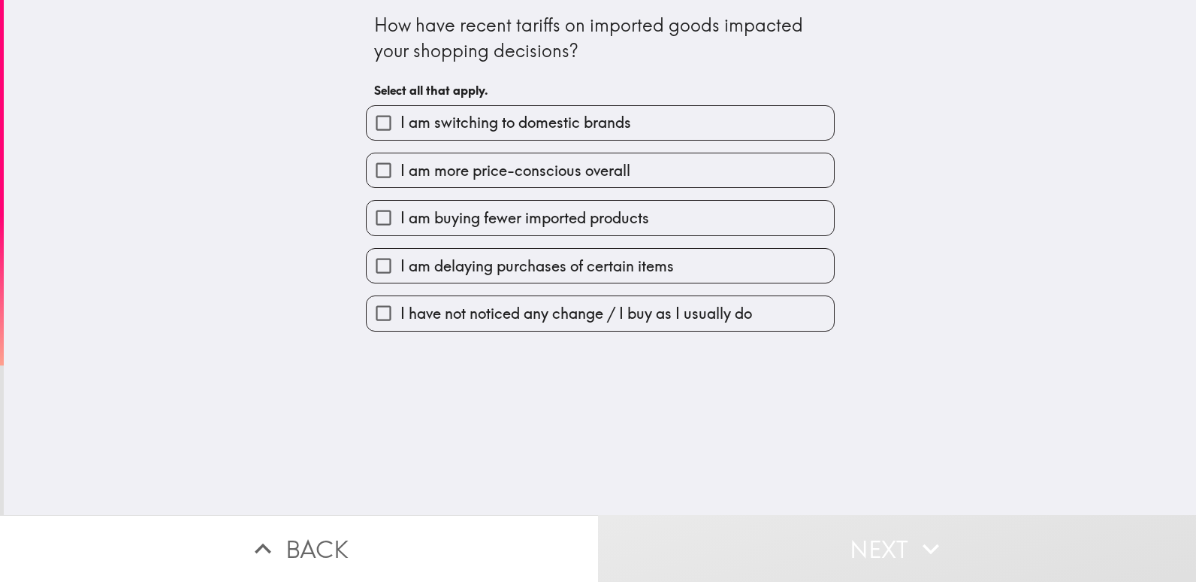
click at [651, 174] on label "I am more price-conscious overall" at bounding box center [600, 170] width 467 height 34
click at [400, 174] on input "I am more price-conscious overall" at bounding box center [384, 170] width 34 height 34
checkbox input "true"
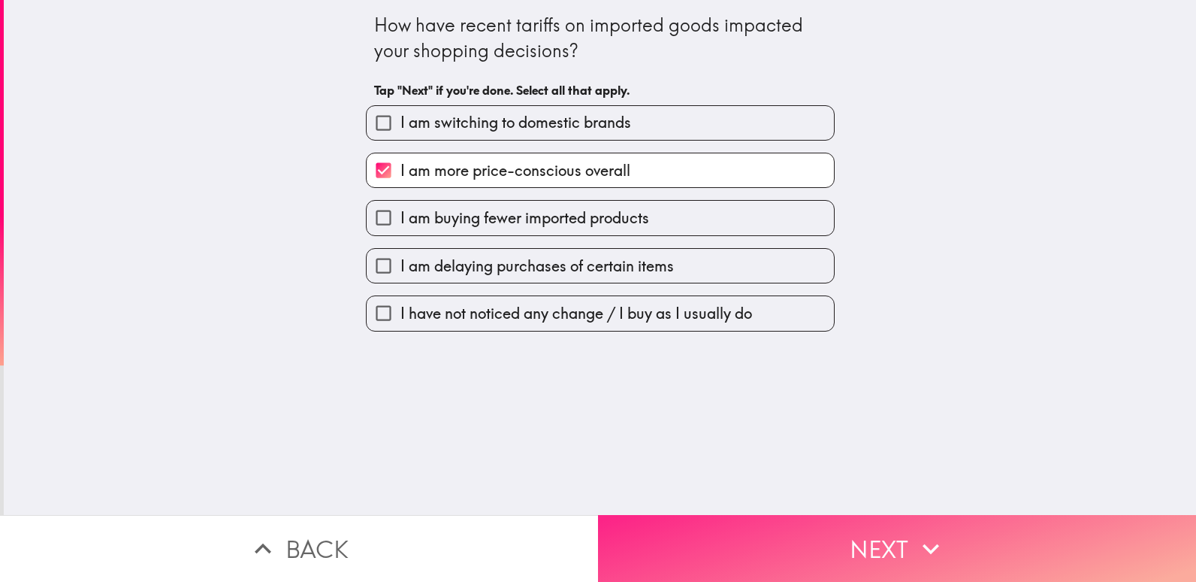
click at [809, 533] on button "Next" at bounding box center [897, 548] width 598 height 67
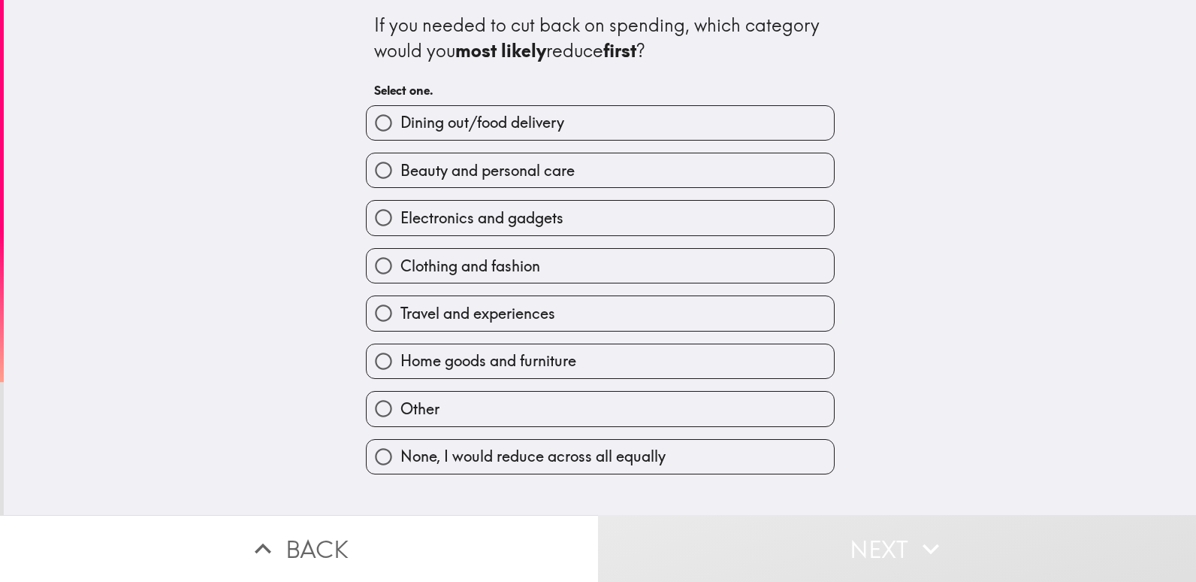
click at [911, 443] on div "If you needed to cut back on spending, which category would you most likely red…" at bounding box center [600, 257] width 1192 height 515
click at [650, 301] on label "Travel and experiences" at bounding box center [600, 313] width 467 height 34
click at [400, 301] on input "Travel and experiences" at bounding box center [384, 313] width 34 height 34
radio input "true"
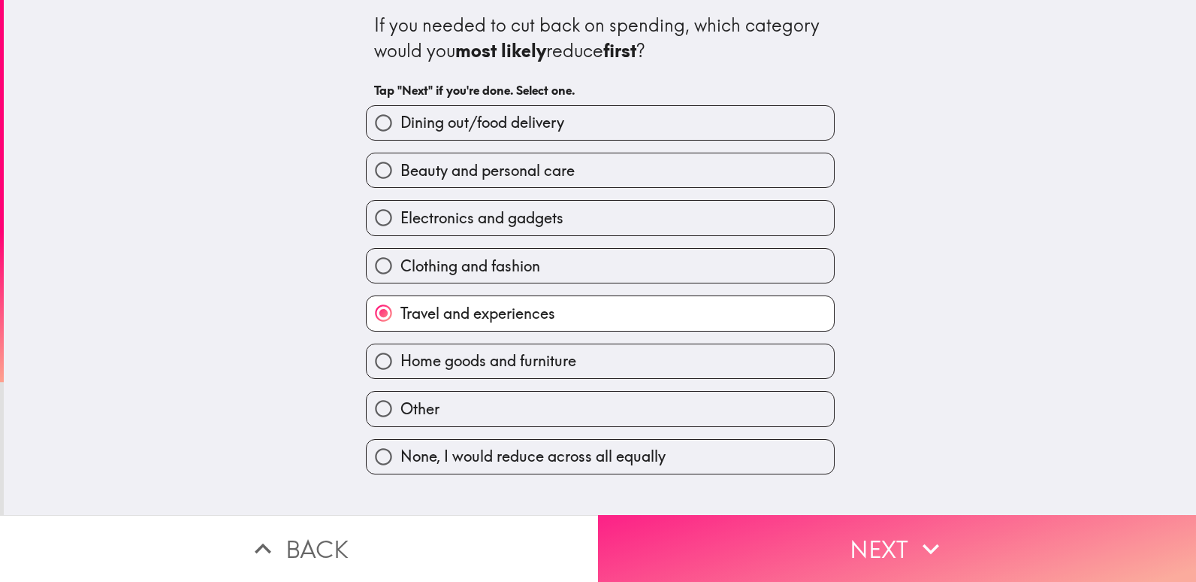
click at [838, 533] on button "Next" at bounding box center [897, 548] width 598 height 67
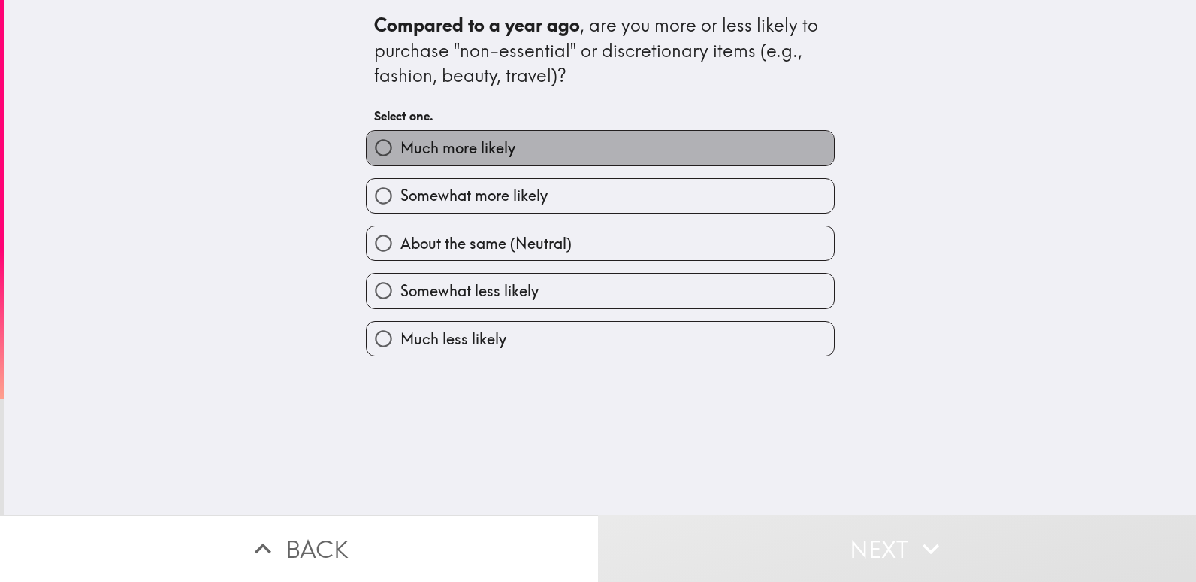
click at [652, 160] on label "Much more likely" at bounding box center [600, 148] width 467 height 34
click at [400, 160] on input "Much more likely" at bounding box center [384, 148] width 34 height 34
radio input "true"
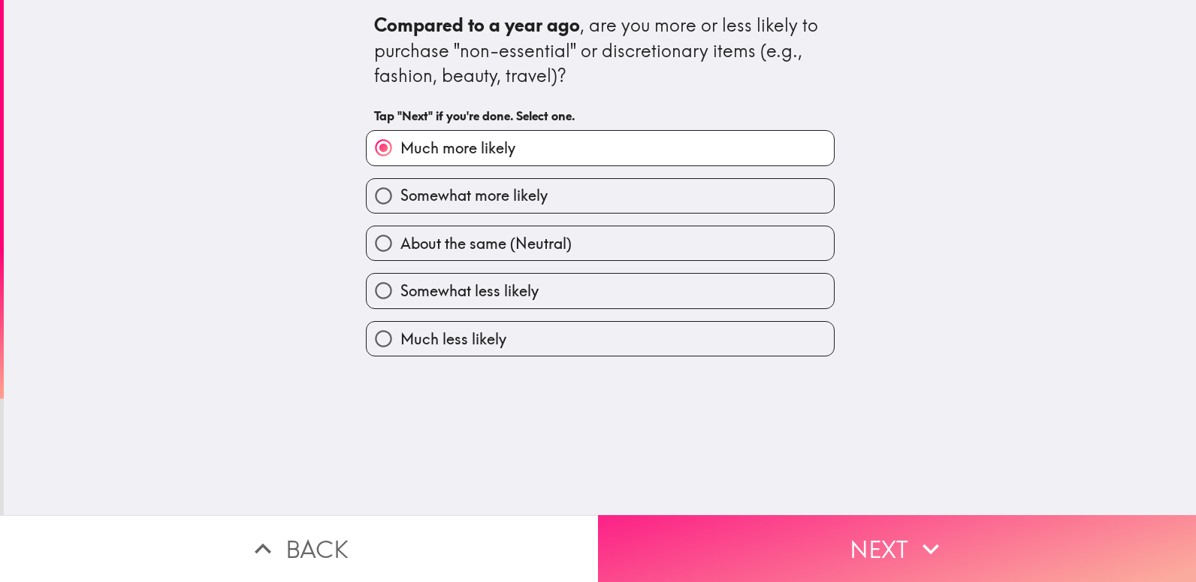
click at [863, 536] on button "Next" at bounding box center [897, 548] width 598 height 67
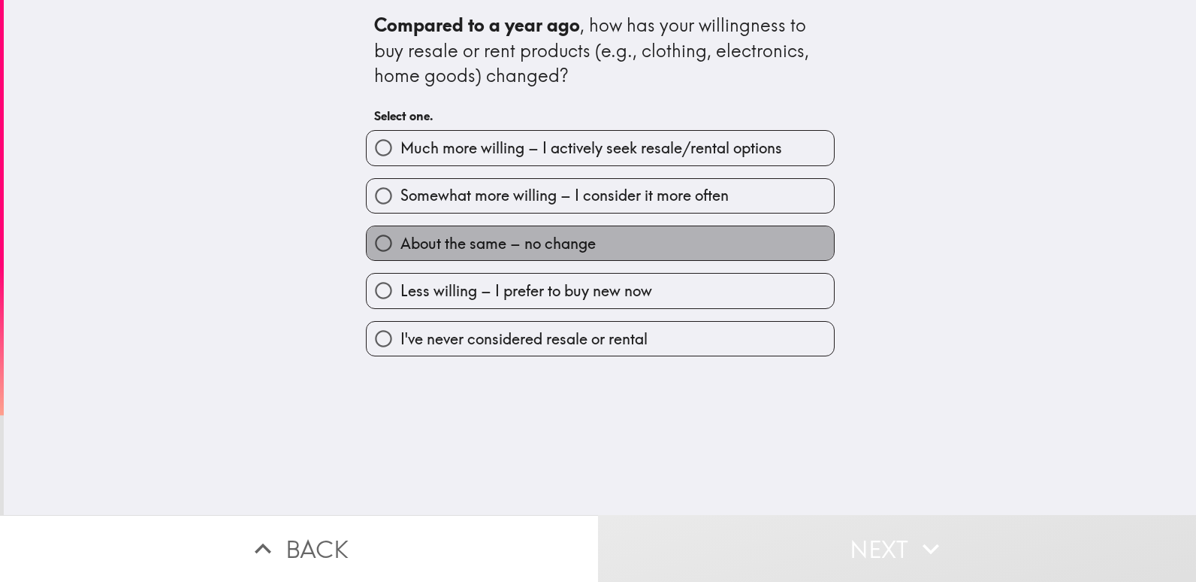
click at [693, 237] on label "About the same – no change" at bounding box center [600, 243] width 467 height 34
click at [400, 237] on input "About the same – no change" at bounding box center [384, 243] width 34 height 34
radio input "true"
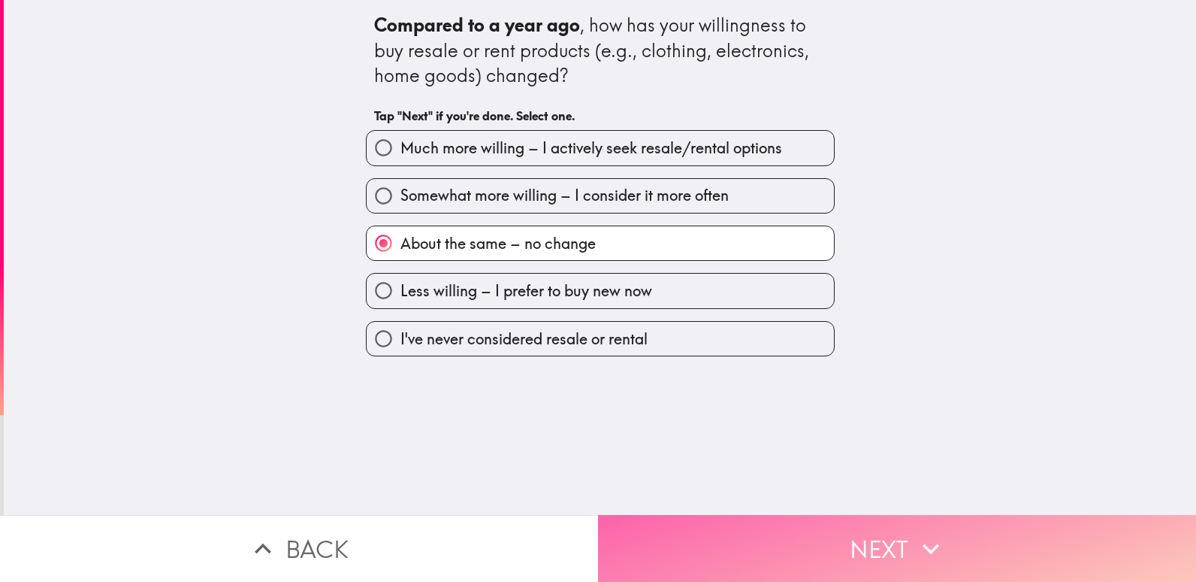
click at [829, 531] on button "Next" at bounding box center [897, 548] width 598 height 67
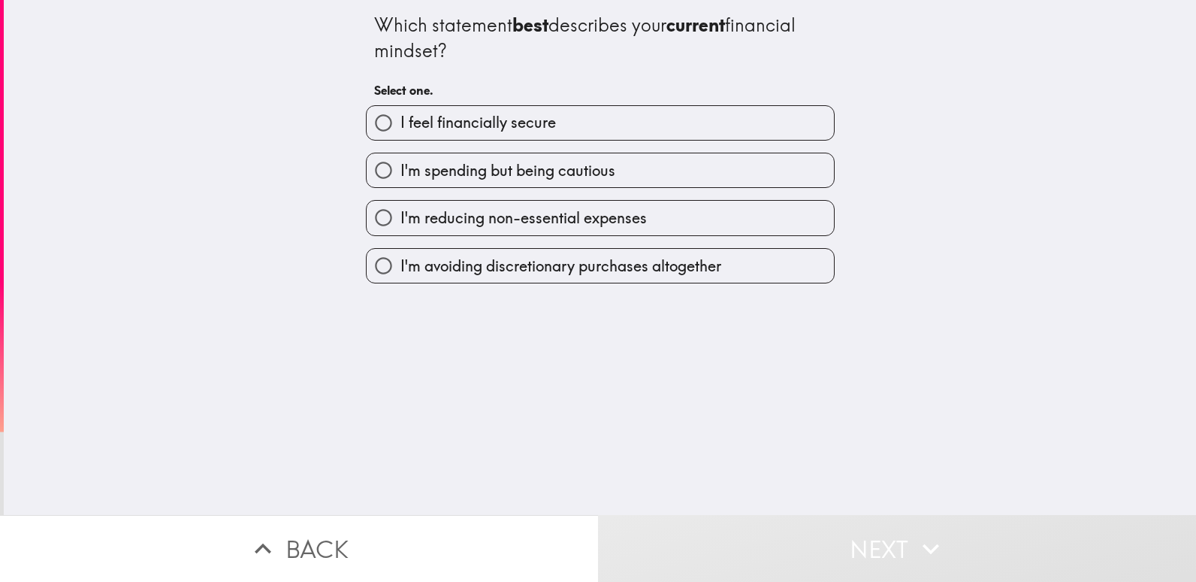
click at [657, 166] on label "I'm spending but being cautious" at bounding box center [600, 170] width 467 height 34
click at [400, 166] on input "I'm spending but being cautious" at bounding box center [384, 170] width 34 height 34
radio input "true"
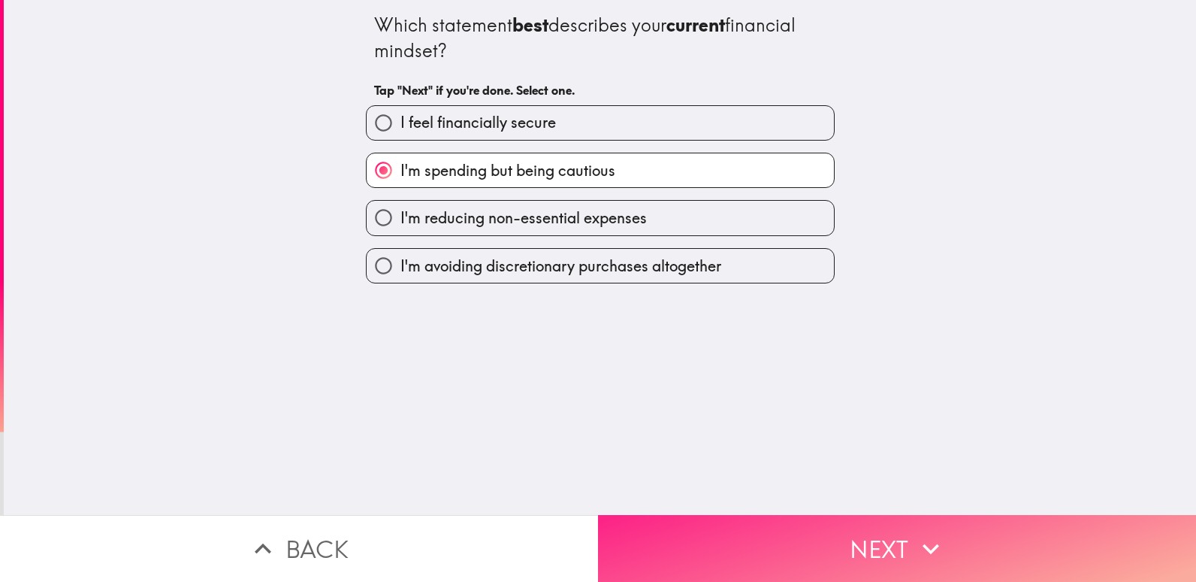
click at [810, 530] on button "Next" at bounding box center [897, 548] width 598 height 67
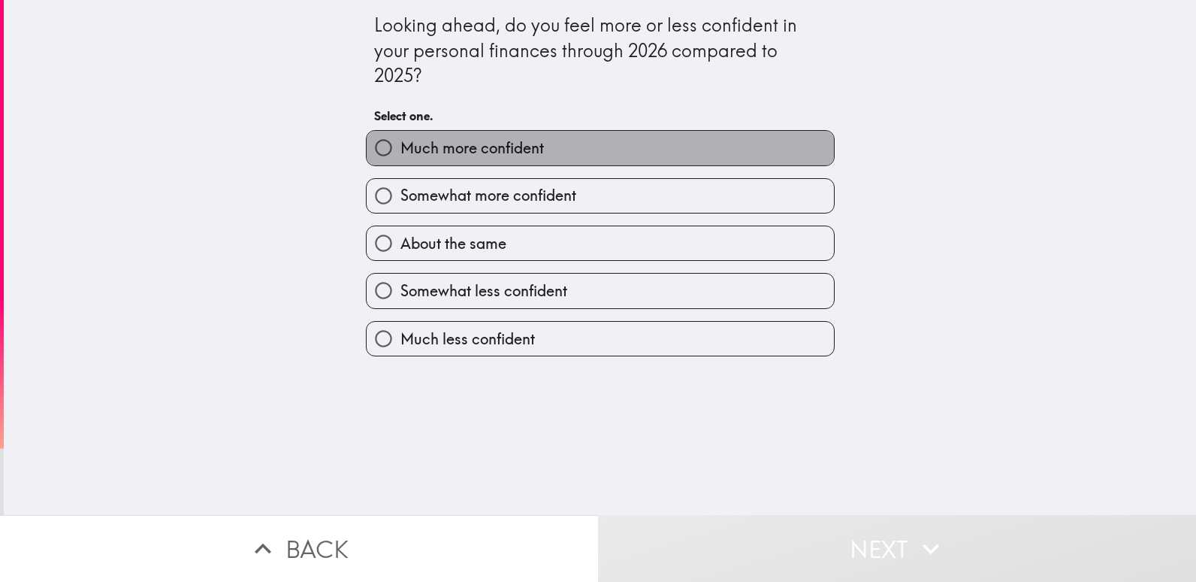
click at [718, 141] on label "Much more confident" at bounding box center [600, 148] width 467 height 34
click at [400, 141] on input "Much more confident" at bounding box center [384, 148] width 34 height 34
radio input "true"
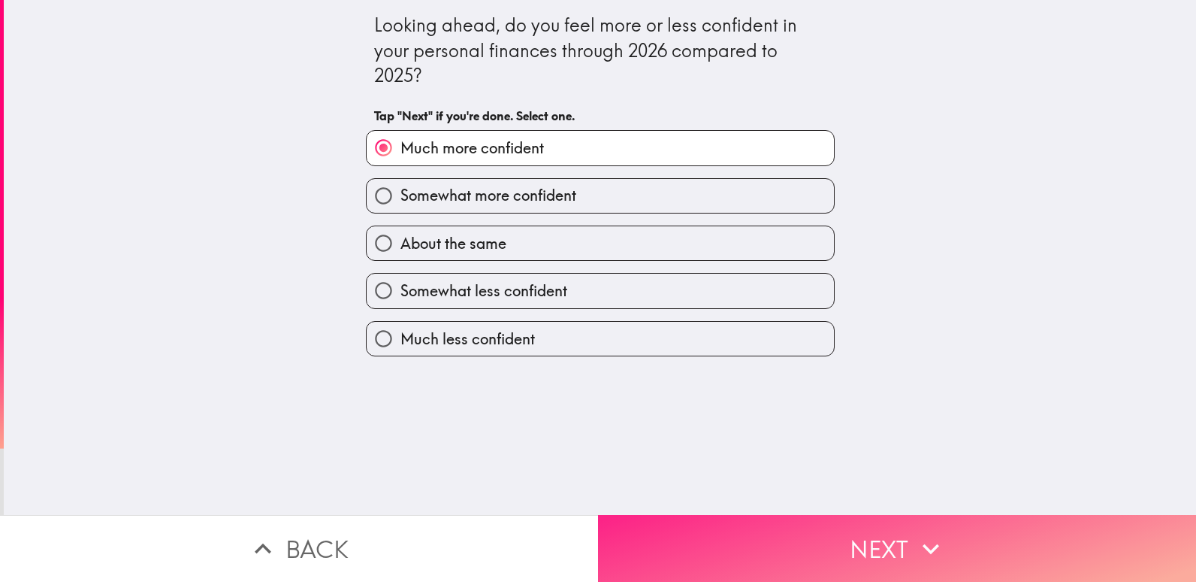
click at [872, 520] on button "Next" at bounding box center [897, 548] width 598 height 67
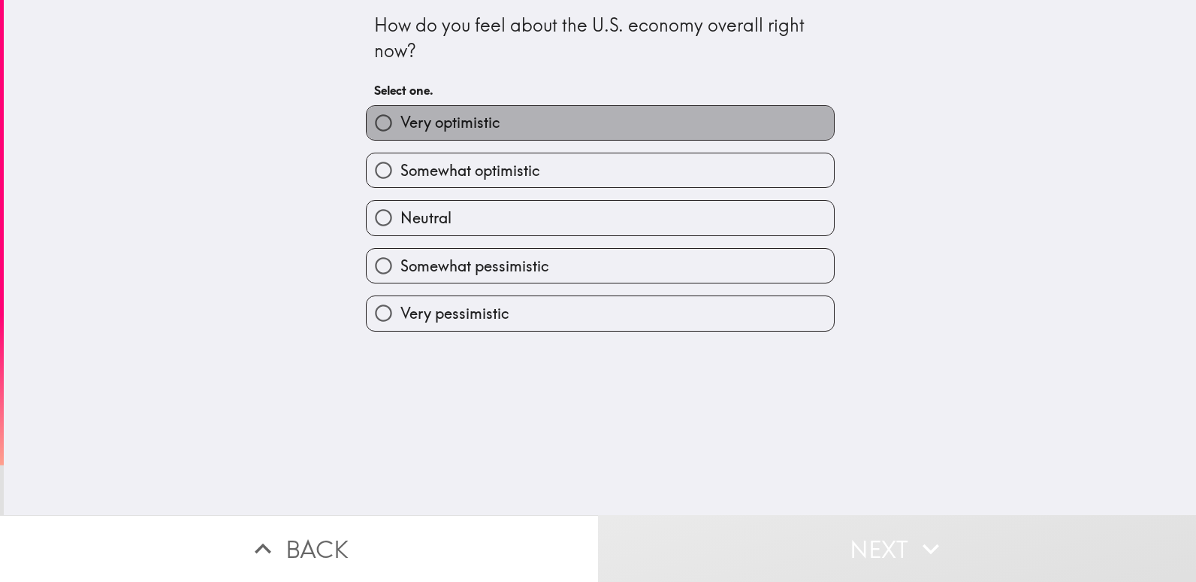
click at [630, 120] on label "Very optimistic" at bounding box center [600, 123] width 467 height 34
click at [400, 120] on input "Very optimistic" at bounding box center [384, 123] width 34 height 34
radio input "true"
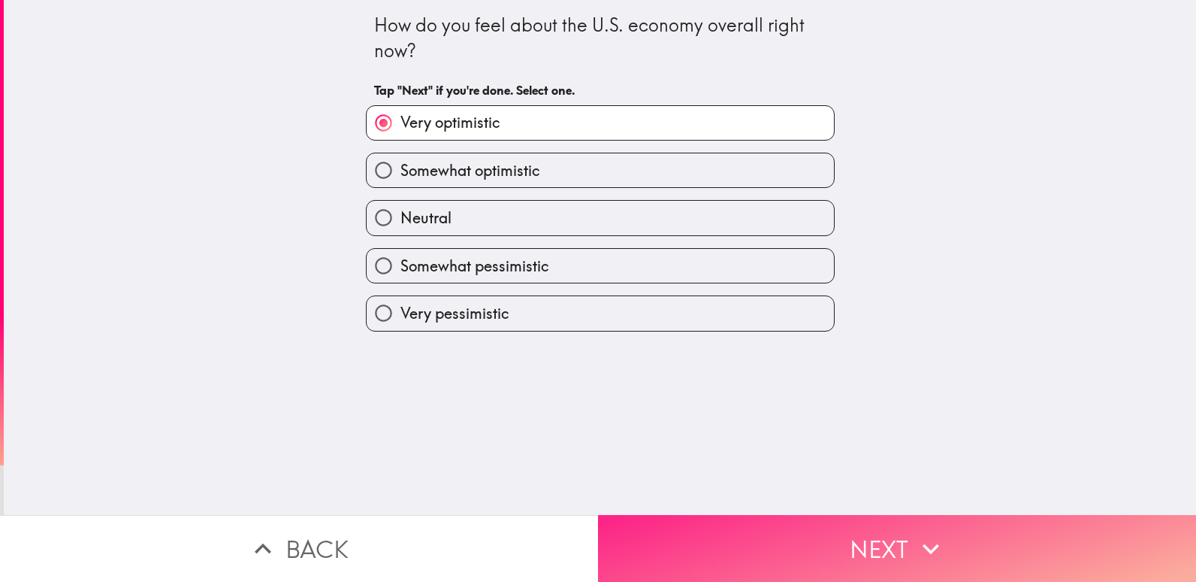
click at [825, 548] on button "Next" at bounding box center [897, 548] width 598 height 67
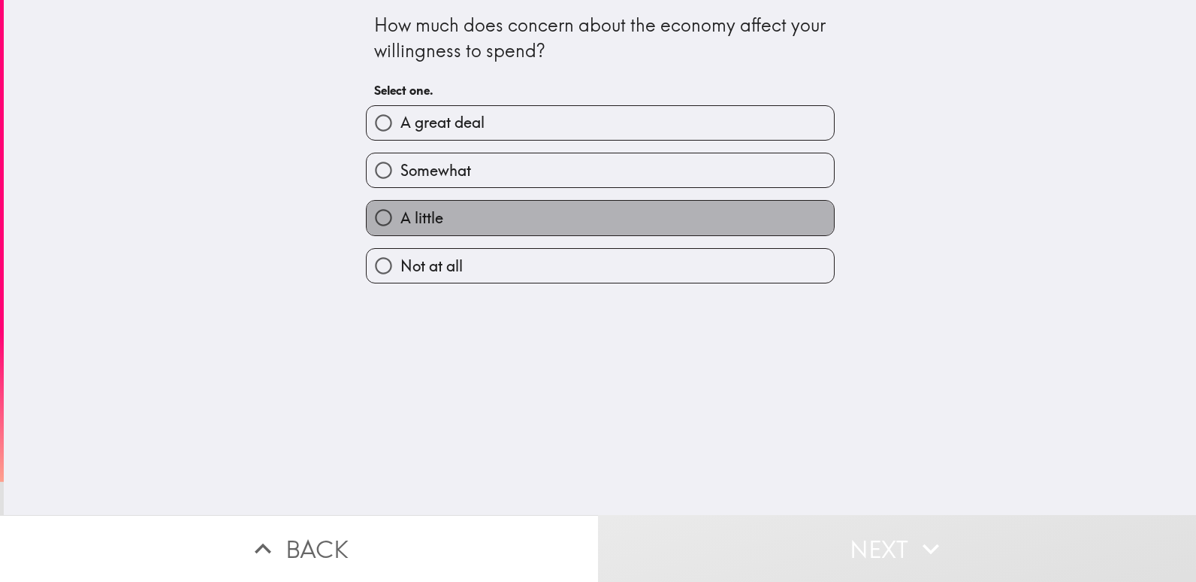
click at [563, 213] on label "A little" at bounding box center [600, 218] width 467 height 34
click at [400, 213] on input "A little" at bounding box center [384, 218] width 34 height 34
radio input "true"
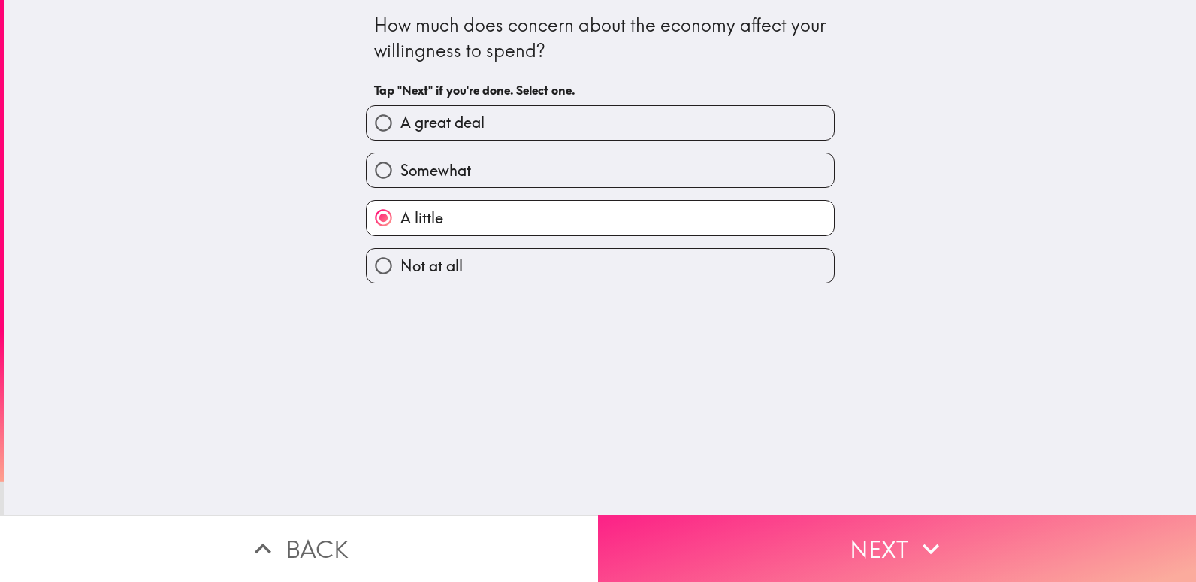
click at [832, 520] on button "Next" at bounding box center [897, 548] width 598 height 67
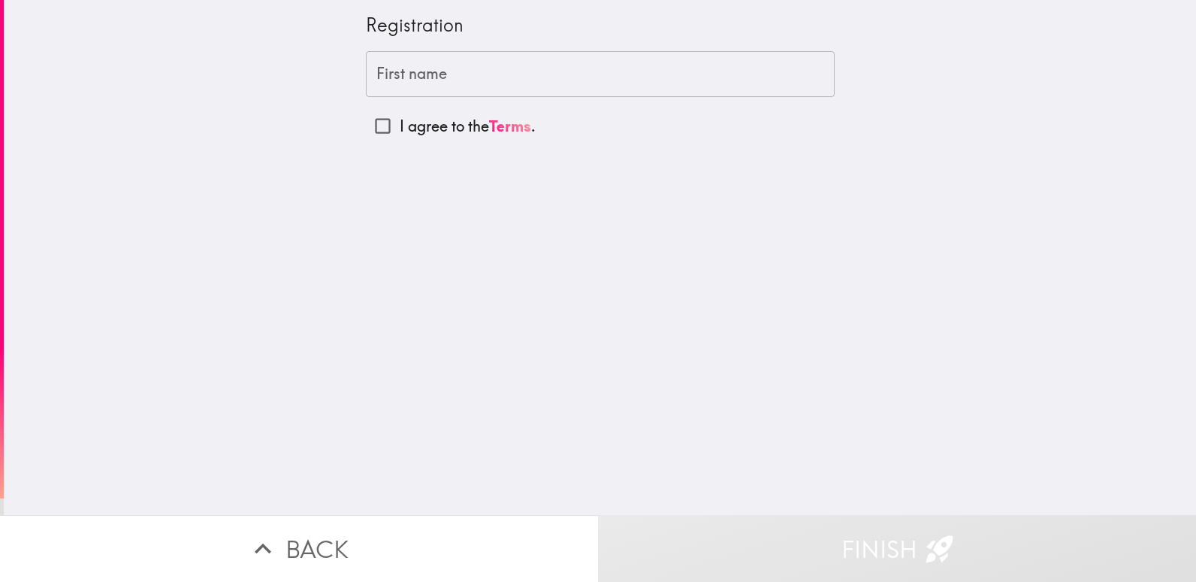
drag, startPoint x: 832, startPoint y: 520, endPoint x: 808, endPoint y: 448, distance: 75.8
click at [808, 448] on div "Registration First name First name I agree to the Terms . Back Finish" at bounding box center [598, 291] width 1196 height 582
click at [420, 76] on input "First name" at bounding box center [600, 74] width 469 height 47
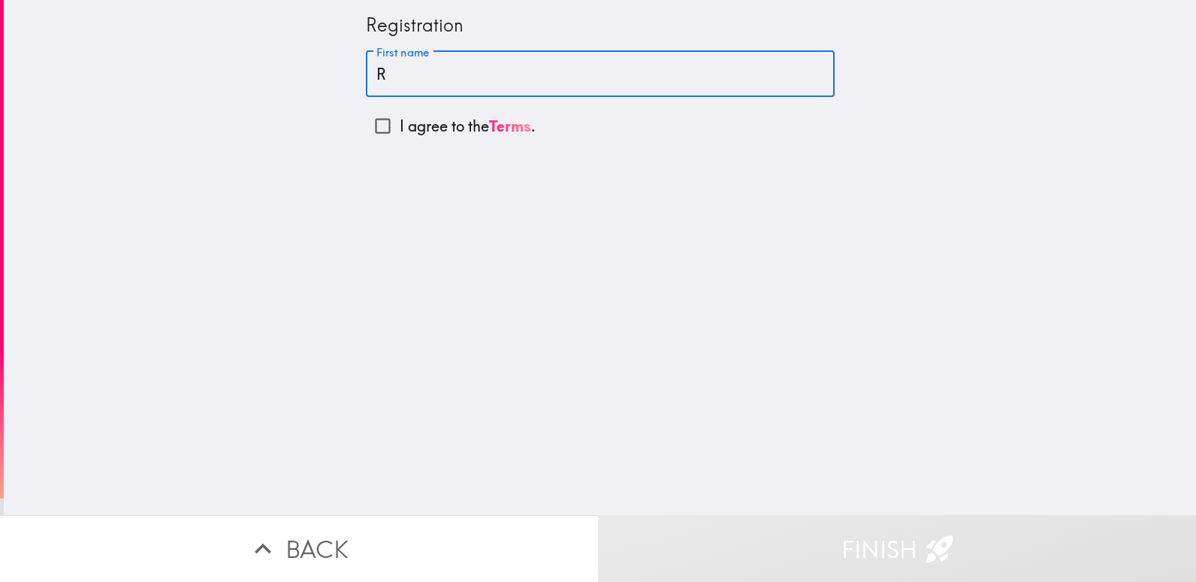
type input "R"
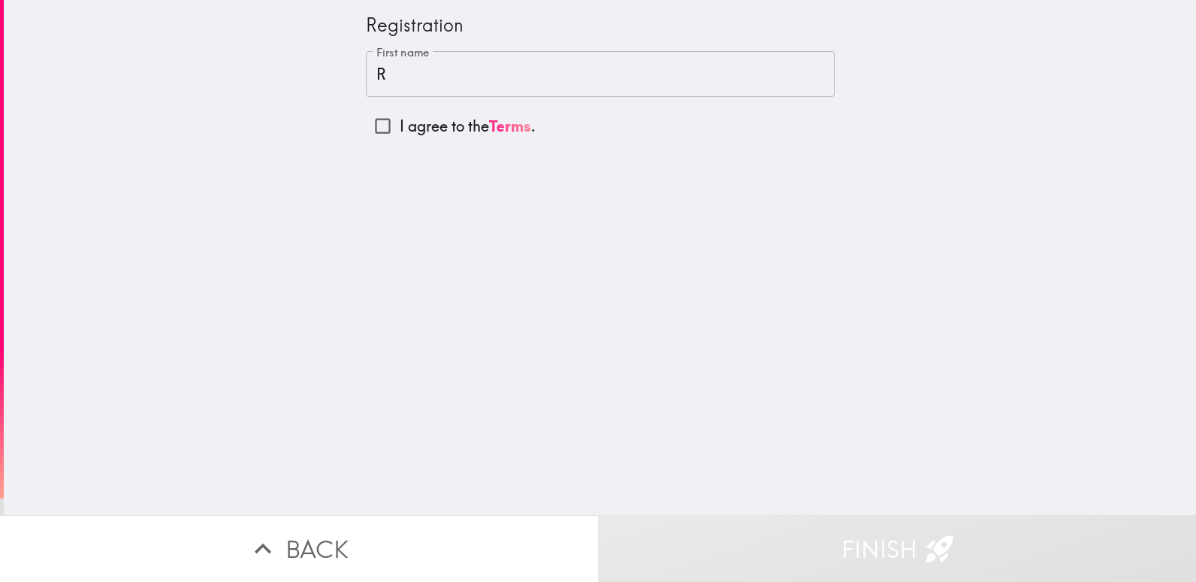
click at [343, 202] on div "Registration First name R First name I agree to the Terms ." at bounding box center [600, 257] width 1192 height 515
click at [370, 120] on input "I agree to the Terms ." at bounding box center [383, 126] width 34 height 34
checkbox input "true"
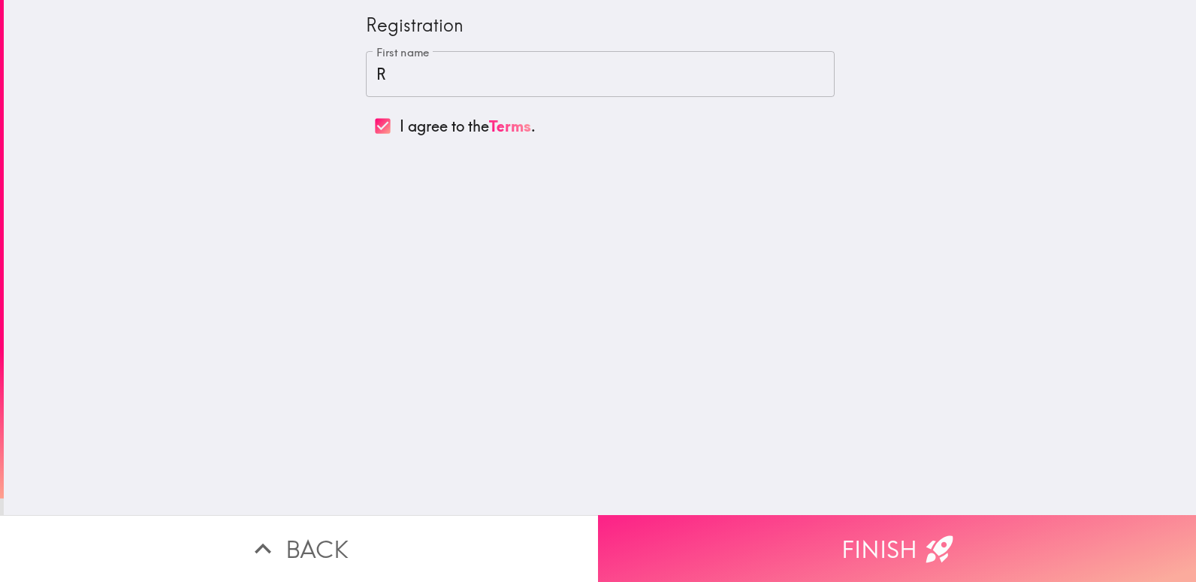
click at [803, 531] on button "Finish" at bounding box center [897, 548] width 598 height 67
